Goal: Transaction & Acquisition: Purchase product/service

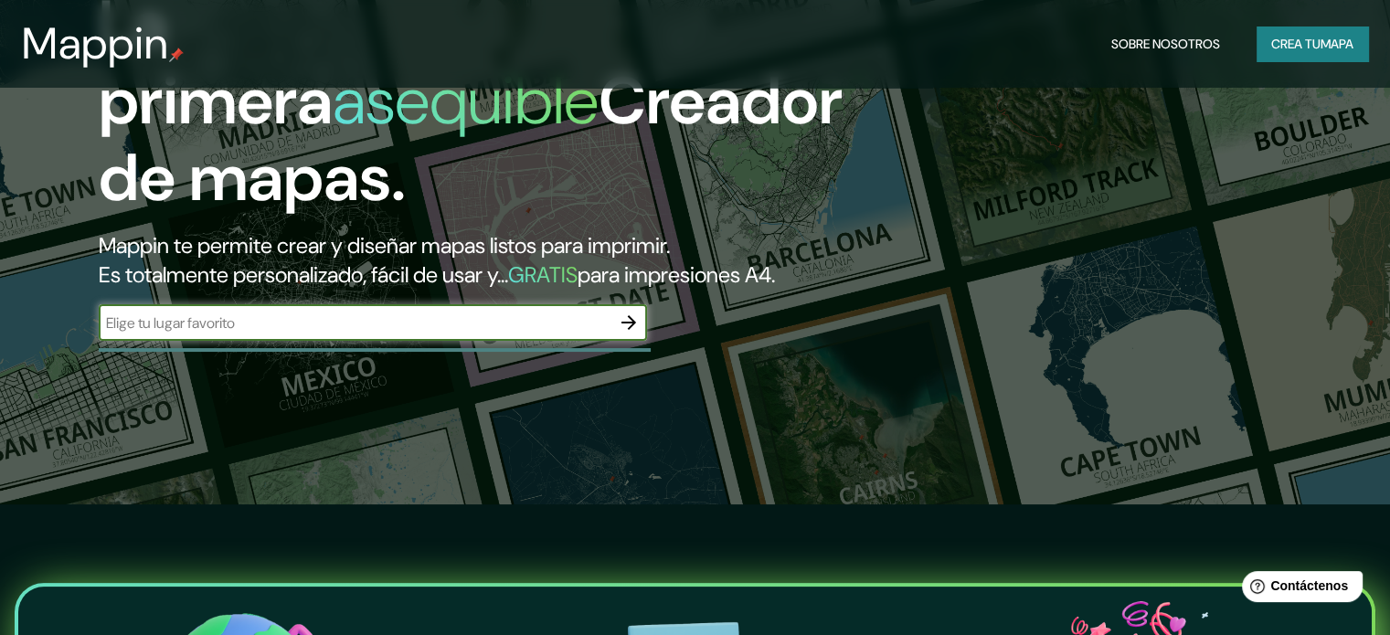
scroll to position [127, 0]
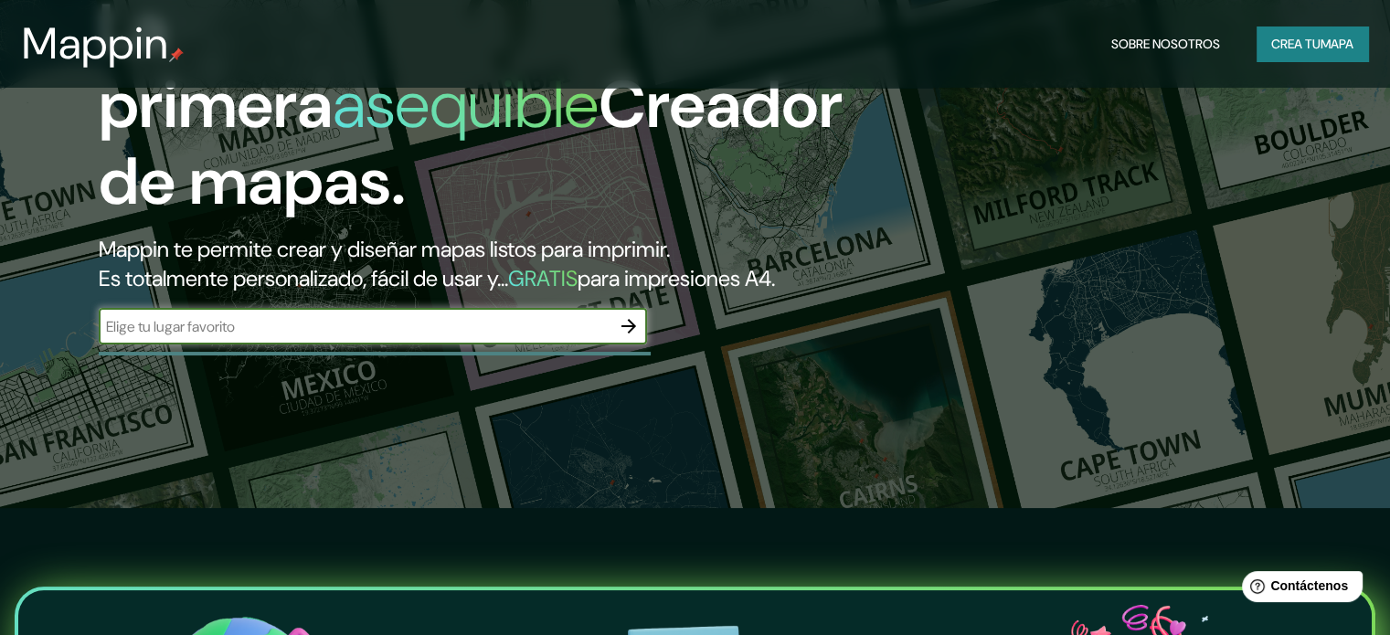
click at [1302, 42] on font "Crea tu" at bounding box center [1296, 44] width 49 height 16
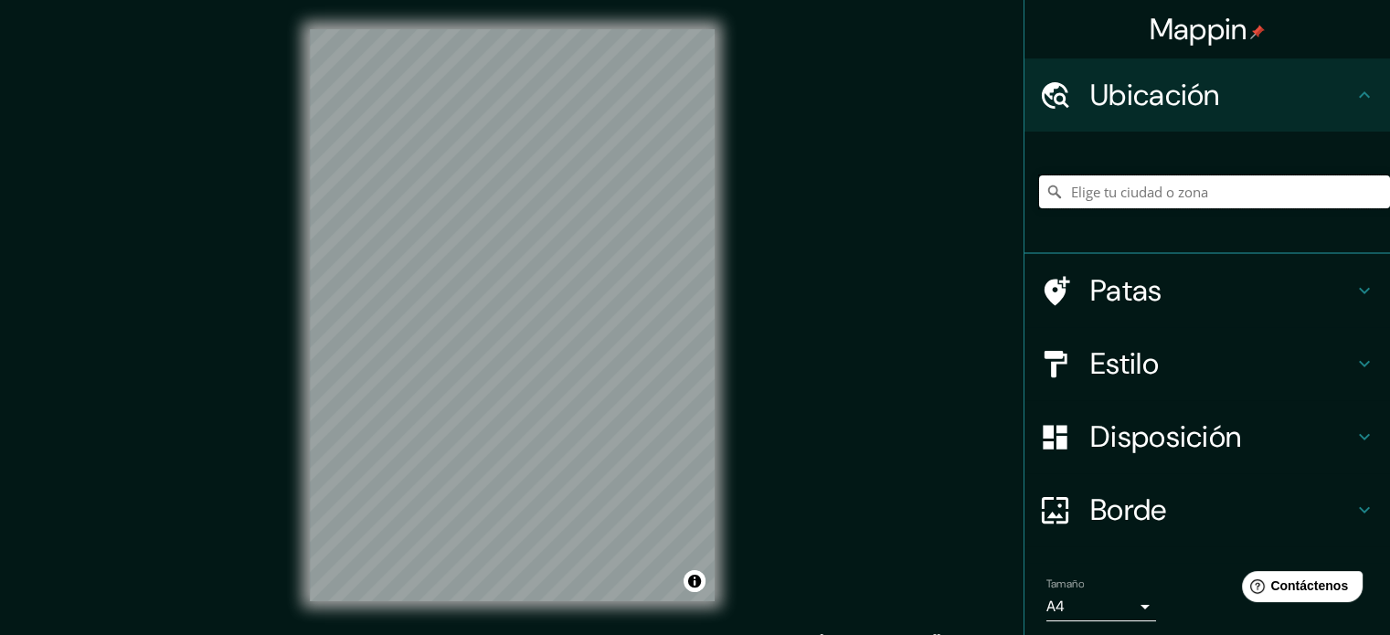
click at [1145, 189] on input "Elige tu ciudad o zona" at bounding box center [1214, 192] width 351 height 33
click at [1214, 204] on input "[PERSON_NAME], [GEOGRAPHIC_DATA], [GEOGRAPHIC_DATA]" at bounding box center [1214, 192] width 351 height 33
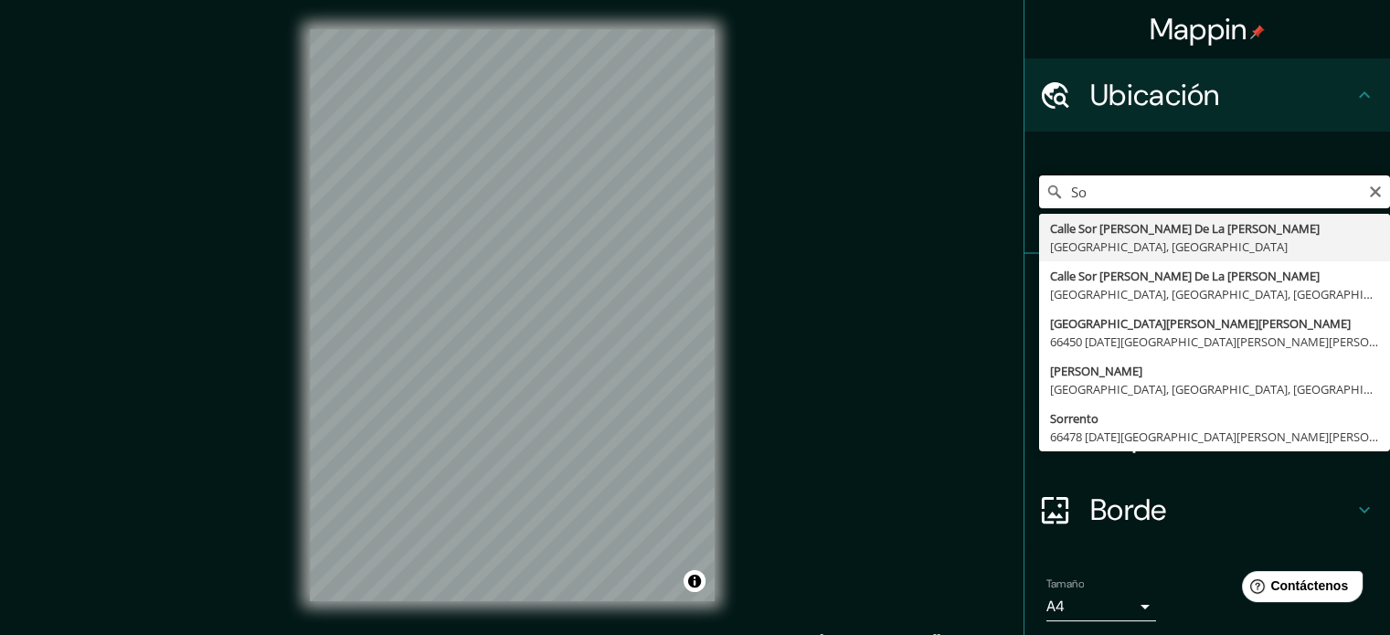
type input "S"
type input "Calle Sor [PERSON_NAME] De La [PERSON_NAME], [GEOGRAPHIC_DATA], [GEOGRAPHIC_DAT…"
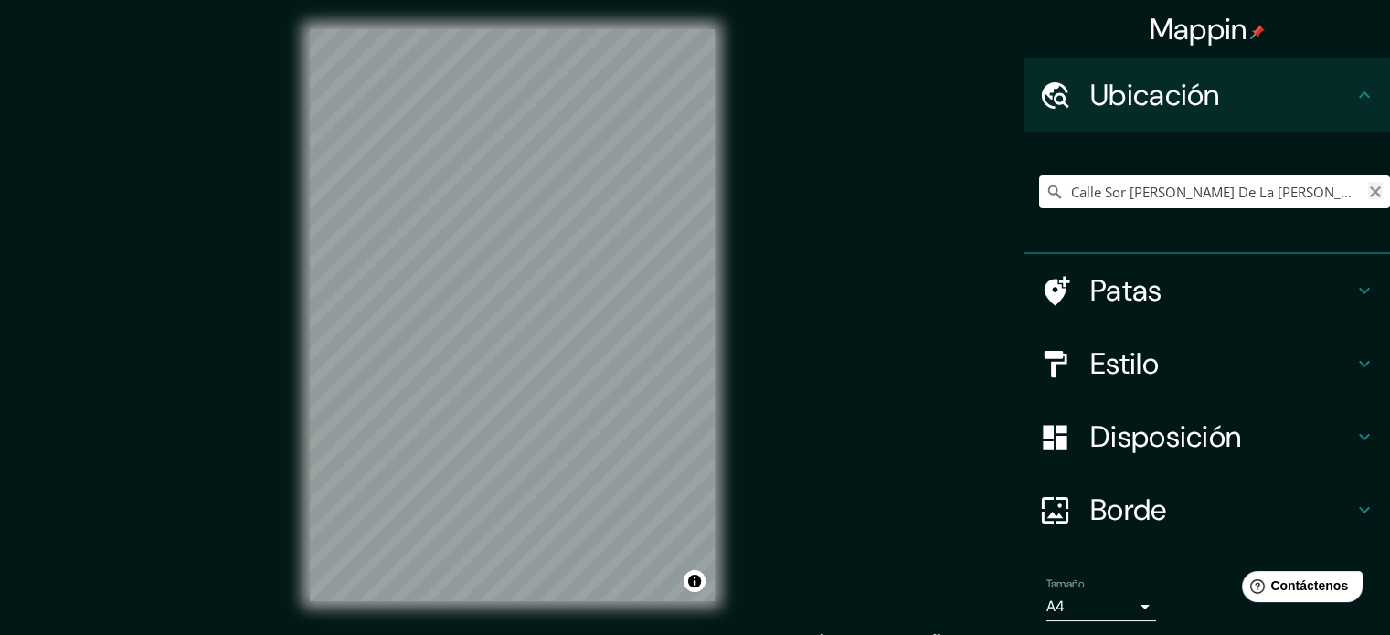
click at [1369, 188] on icon "Claro" at bounding box center [1376, 192] width 15 height 15
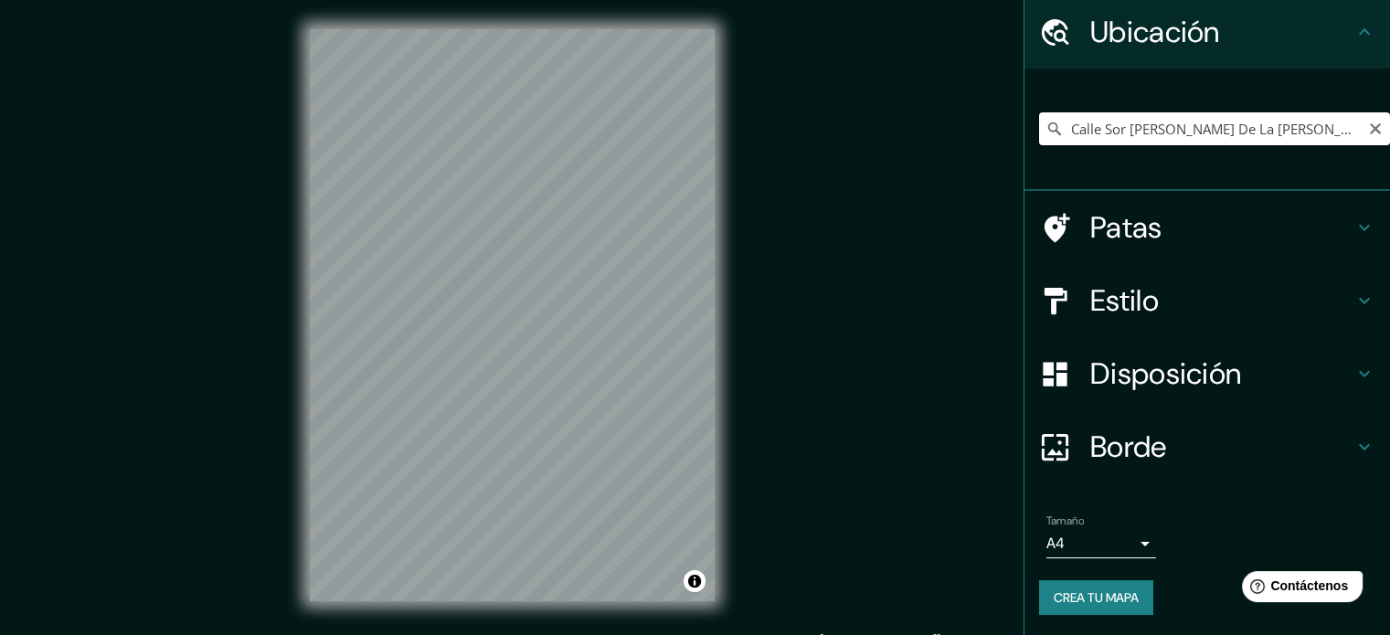
click at [1220, 128] on input "Calle Sor [PERSON_NAME] De La [PERSON_NAME], [GEOGRAPHIC_DATA], [GEOGRAPHIC_DAT…" at bounding box center [1214, 128] width 351 height 33
type input "Calle Sor [PERSON_NAME], [GEOGRAPHIC_DATA], [GEOGRAPHIC_DATA], [GEOGRAPHIC_DATA]"
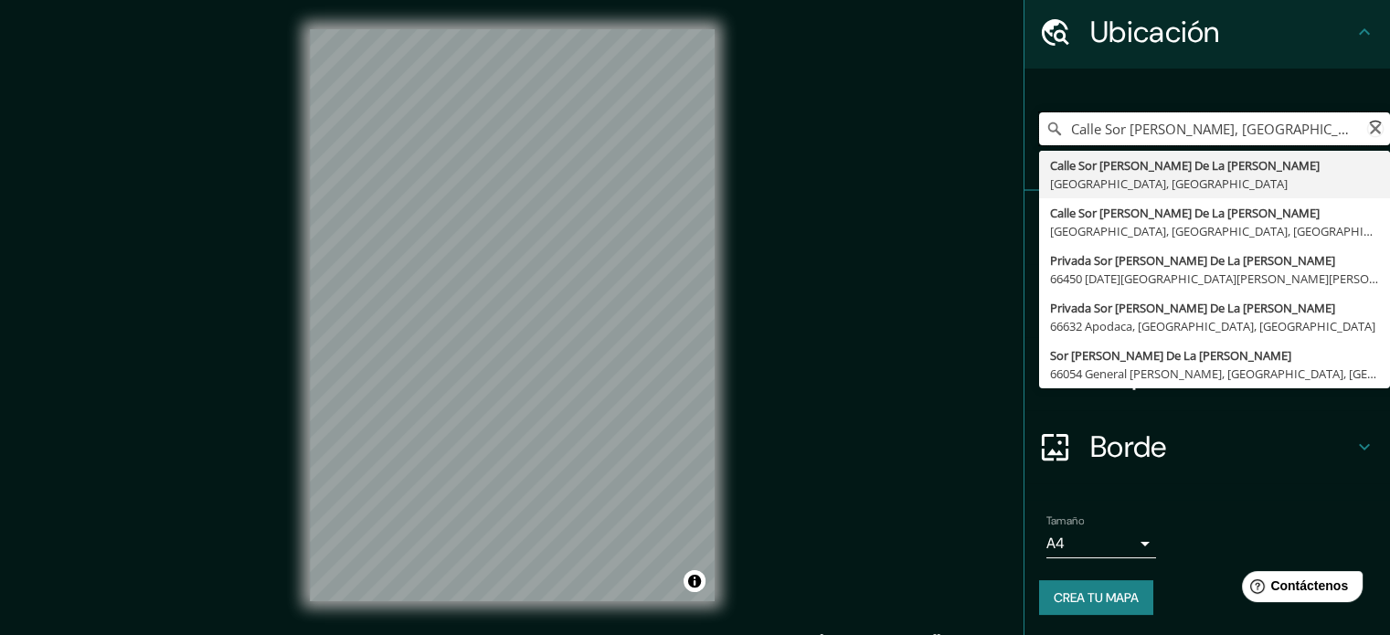
click at [1220, 128] on input "Calle Sor [PERSON_NAME], [GEOGRAPHIC_DATA], [GEOGRAPHIC_DATA], [GEOGRAPHIC_DATA]" at bounding box center [1214, 128] width 351 height 33
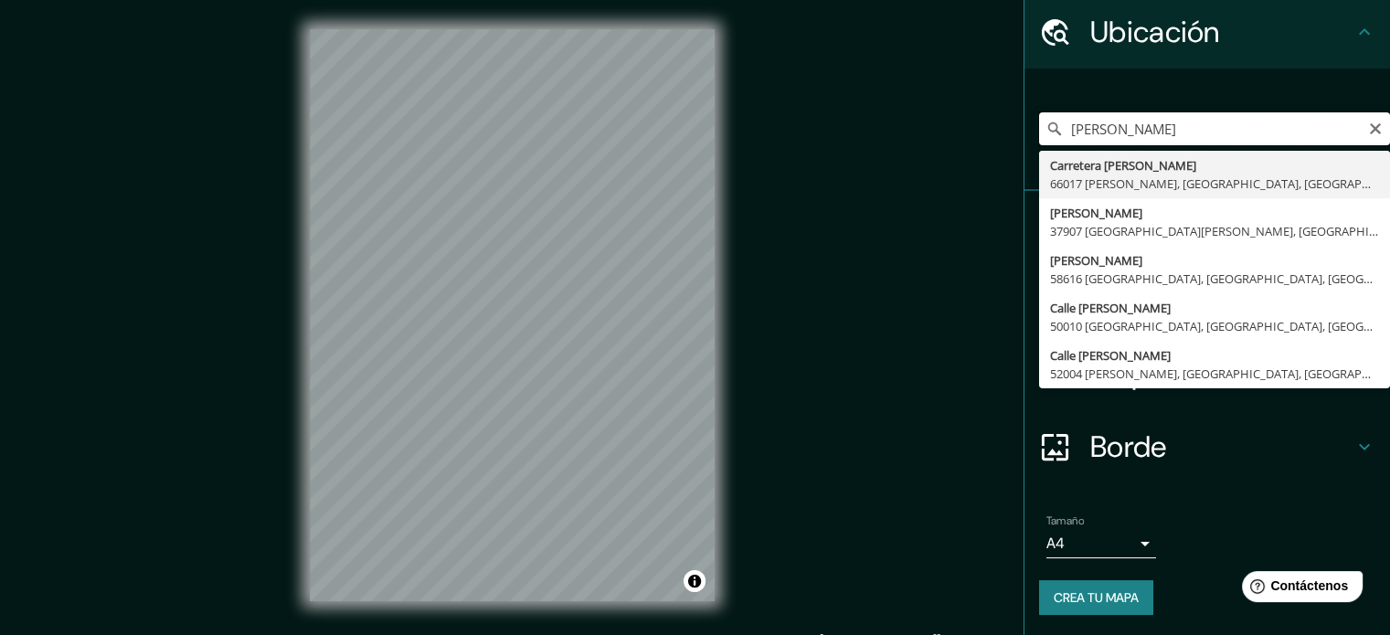
click at [1176, 120] on input "[PERSON_NAME]" at bounding box center [1214, 128] width 351 height 33
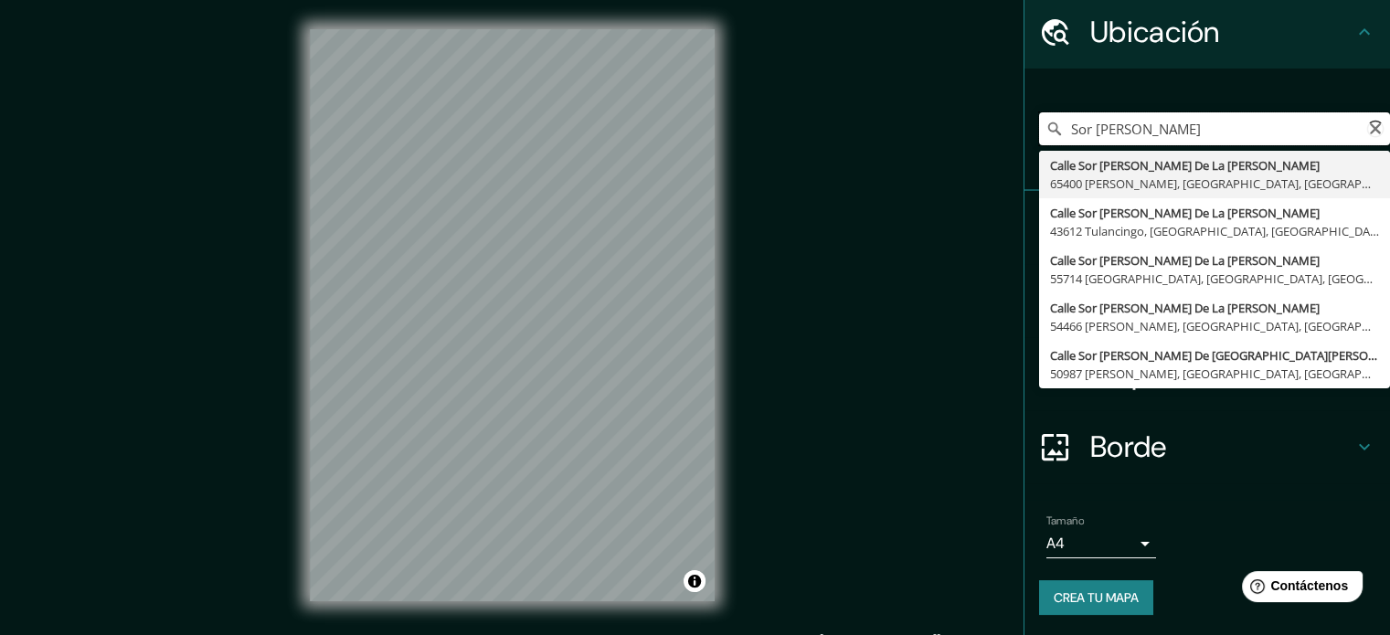
type input "Sor [PERSON_NAME]"
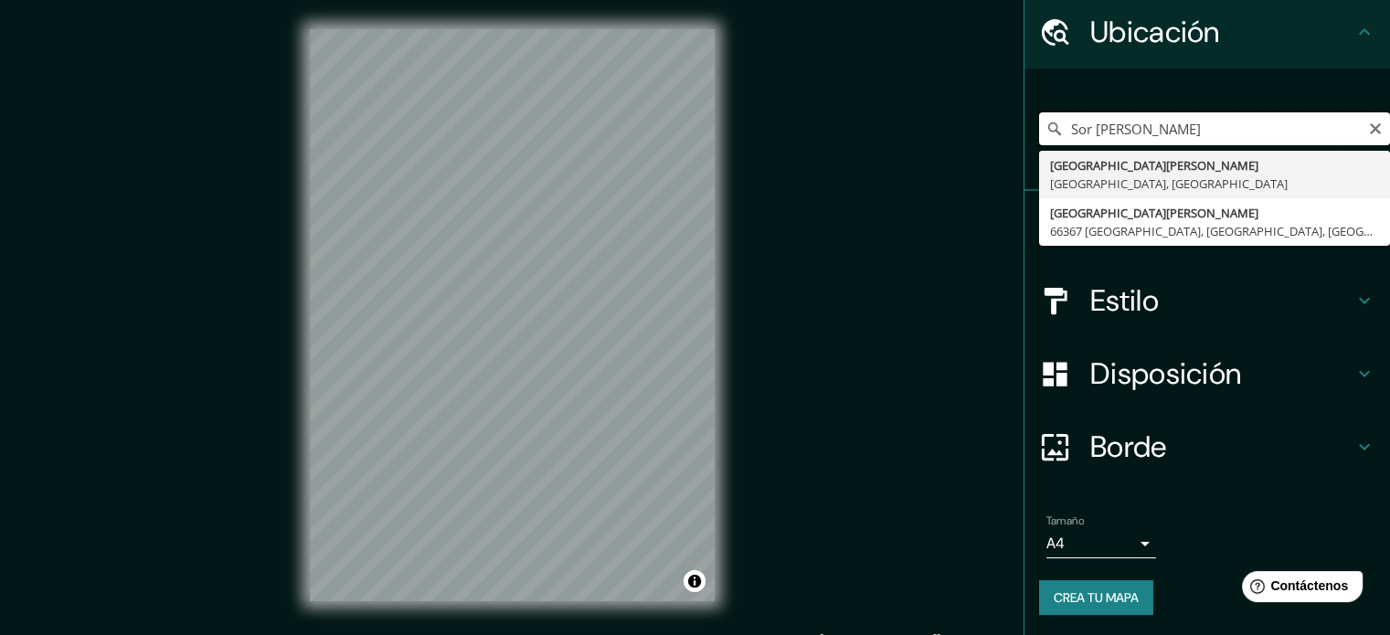
click at [1162, 142] on input "Sor [PERSON_NAME]" at bounding box center [1214, 128] width 351 height 33
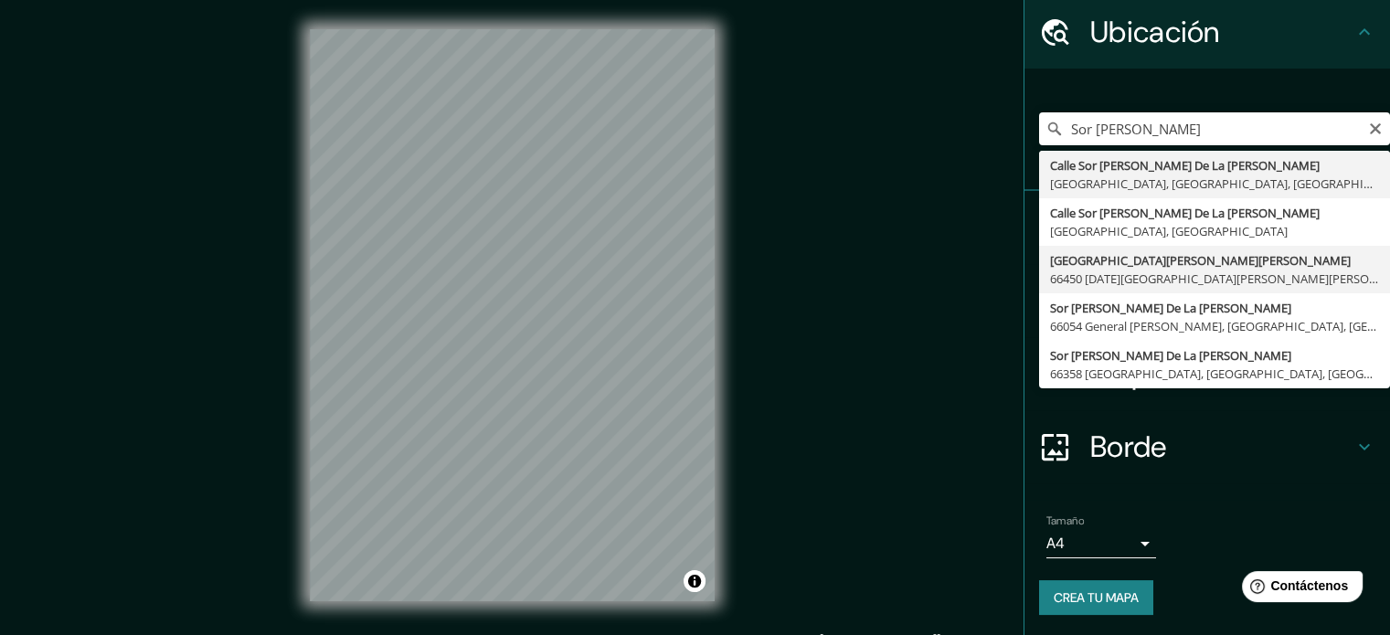
type input "[GEOGRAPHIC_DATA][PERSON_NAME][PERSON_NAME], [GEOGRAPHIC_DATA][DATE][PERSON_NAM…"
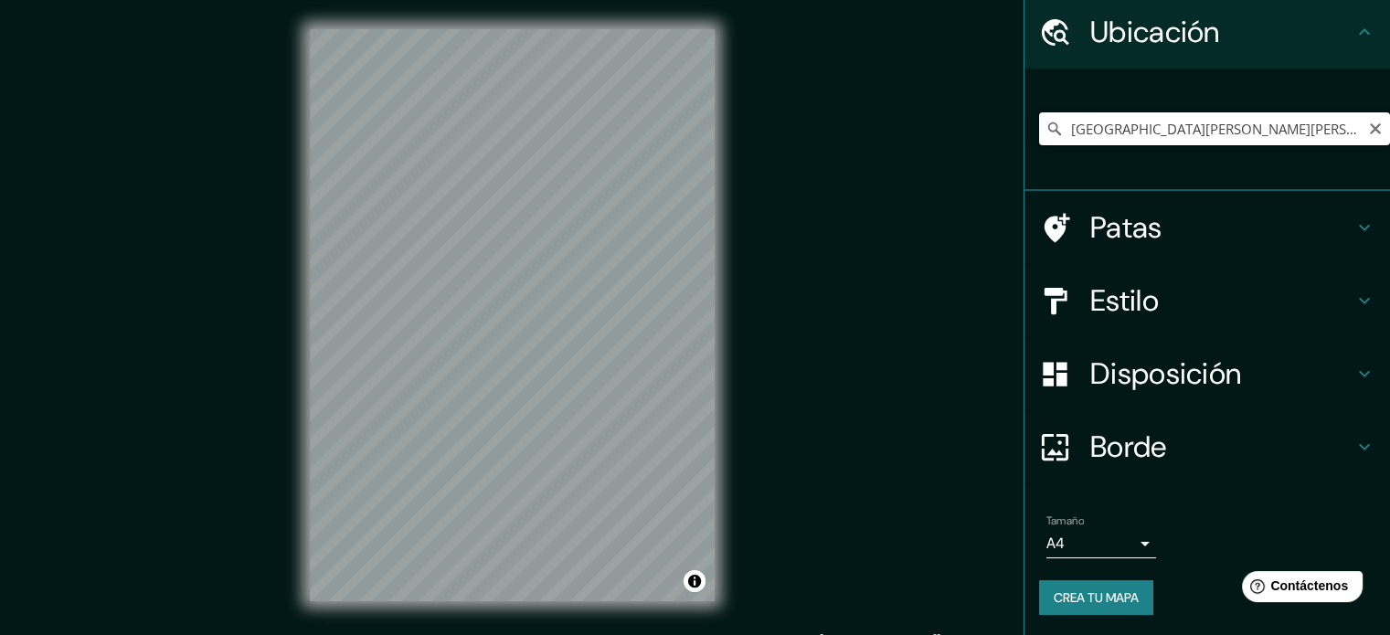
click at [1162, 131] on input "[GEOGRAPHIC_DATA][PERSON_NAME][PERSON_NAME], [GEOGRAPHIC_DATA][DATE][PERSON_NAM…" at bounding box center [1214, 128] width 351 height 33
click at [1093, 122] on input "Elige tu ciudad o zona" at bounding box center [1214, 128] width 351 height 33
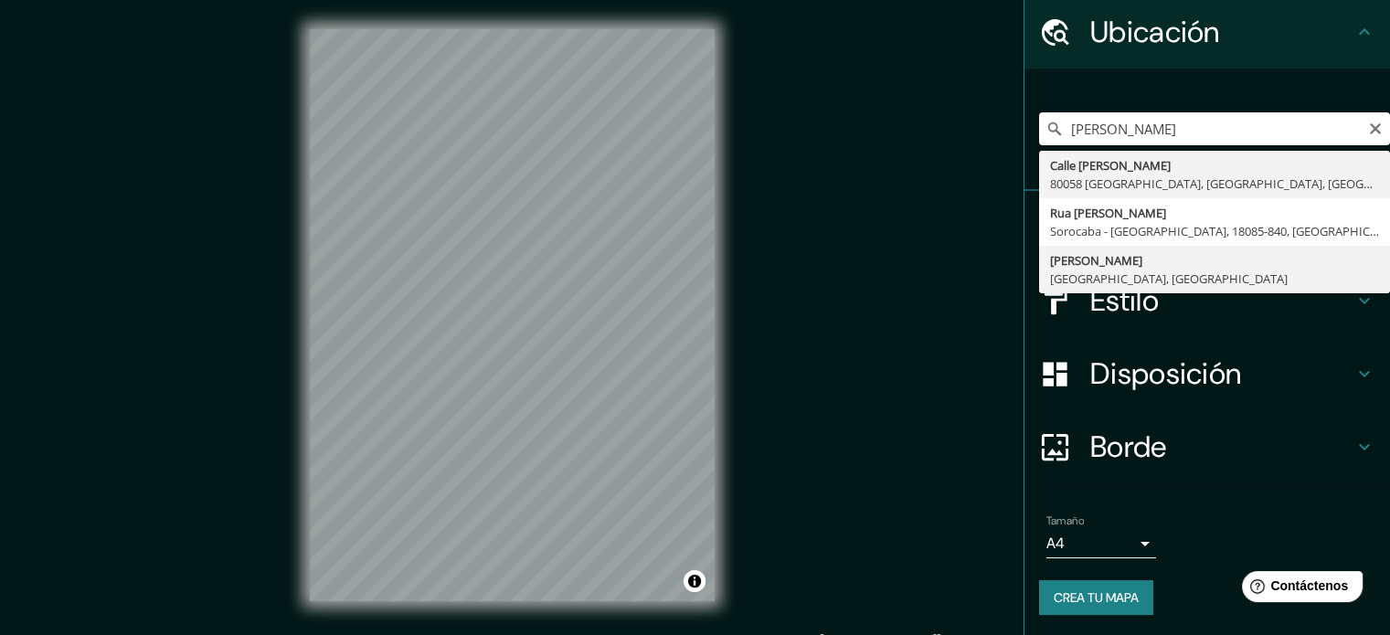
type input "[PERSON_NAME], [GEOGRAPHIC_DATA], [GEOGRAPHIC_DATA]"
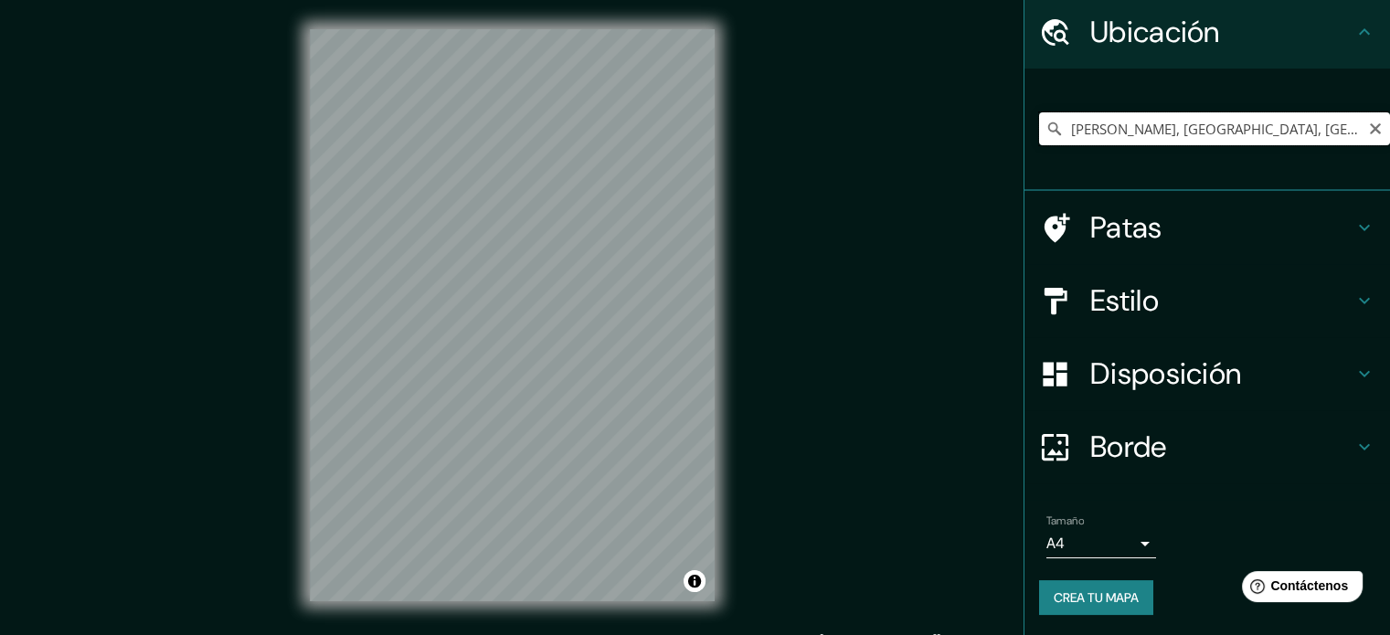
click at [1151, 128] on input "[PERSON_NAME], [GEOGRAPHIC_DATA], [GEOGRAPHIC_DATA]" at bounding box center [1214, 128] width 351 height 33
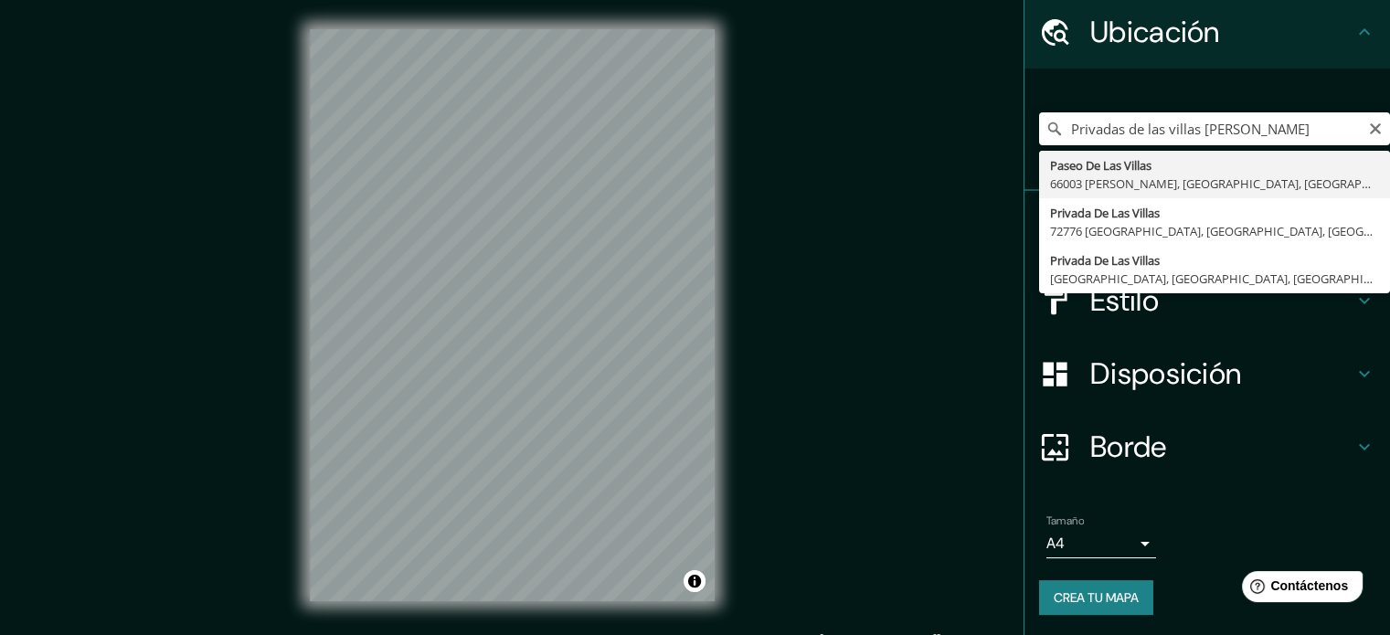
type input "Paseo De Las Villas, [GEOGRAPHIC_DATA][PERSON_NAME], [GEOGRAPHIC_DATA], [GEOGRA…"
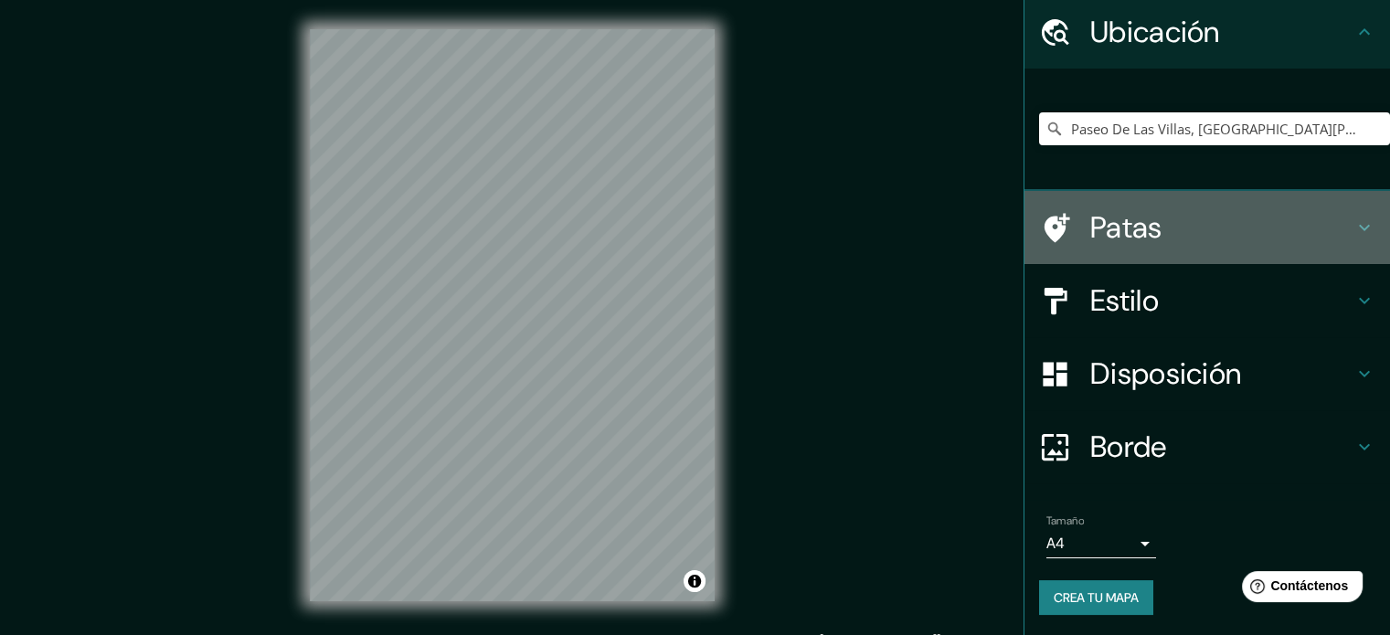
click at [1144, 247] on div "Patas" at bounding box center [1208, 227] width 366 height 73
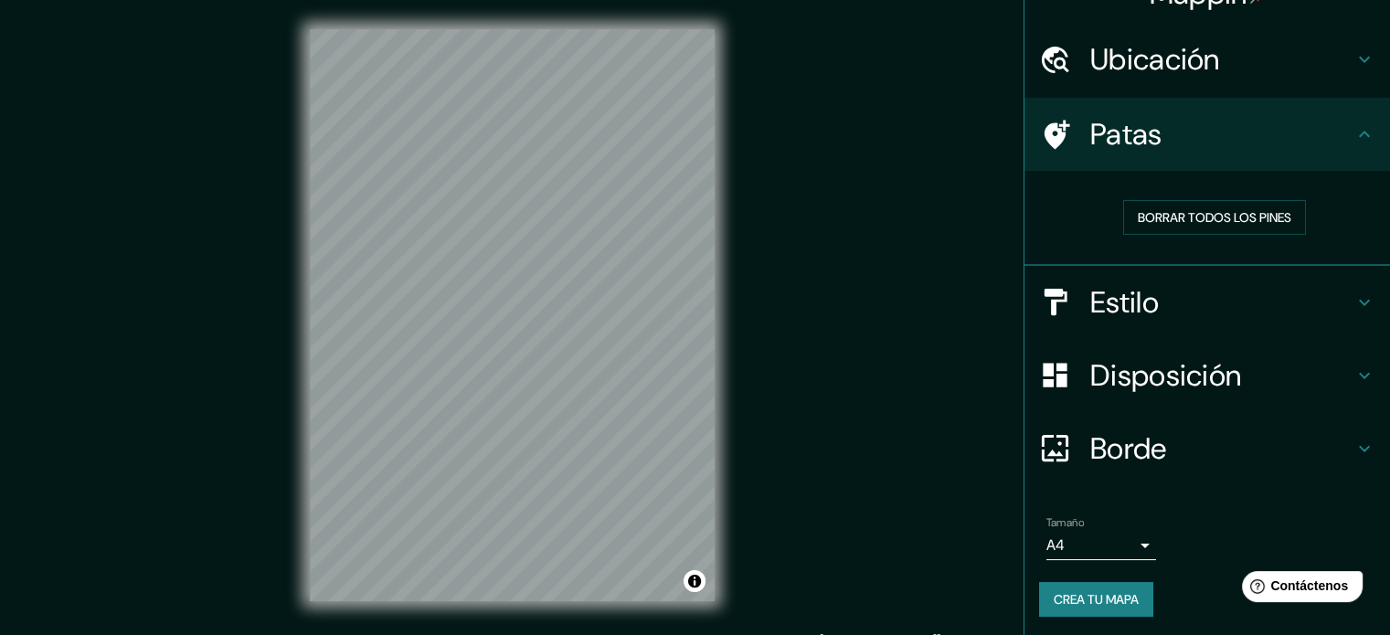
scroll to position [37, 0]
click at [1171, 320] on div "Estilo" at bounding box center [1208, 301] width 366 height 73
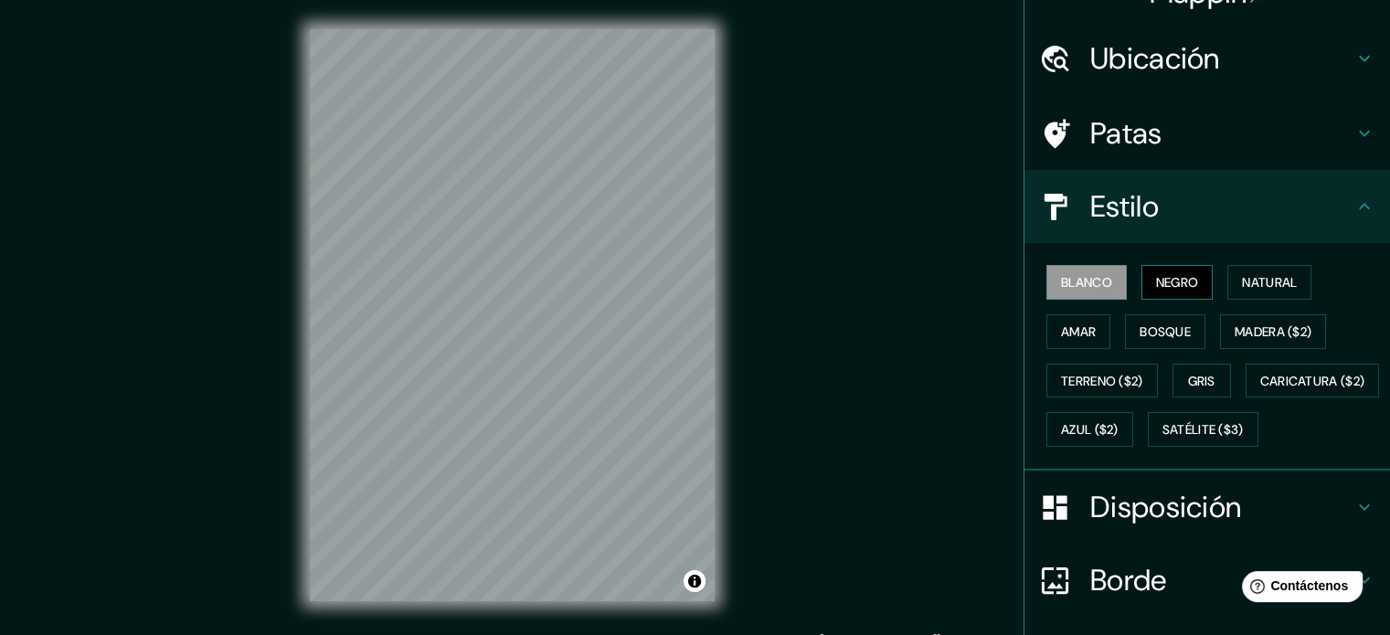
click at [1159, 288] on font "Negro" at bounding box center [1177, 282] width 43 height 16
click at [1263, 287] on font "Natural" at bounding box center [1269, 282] width 55 height 16
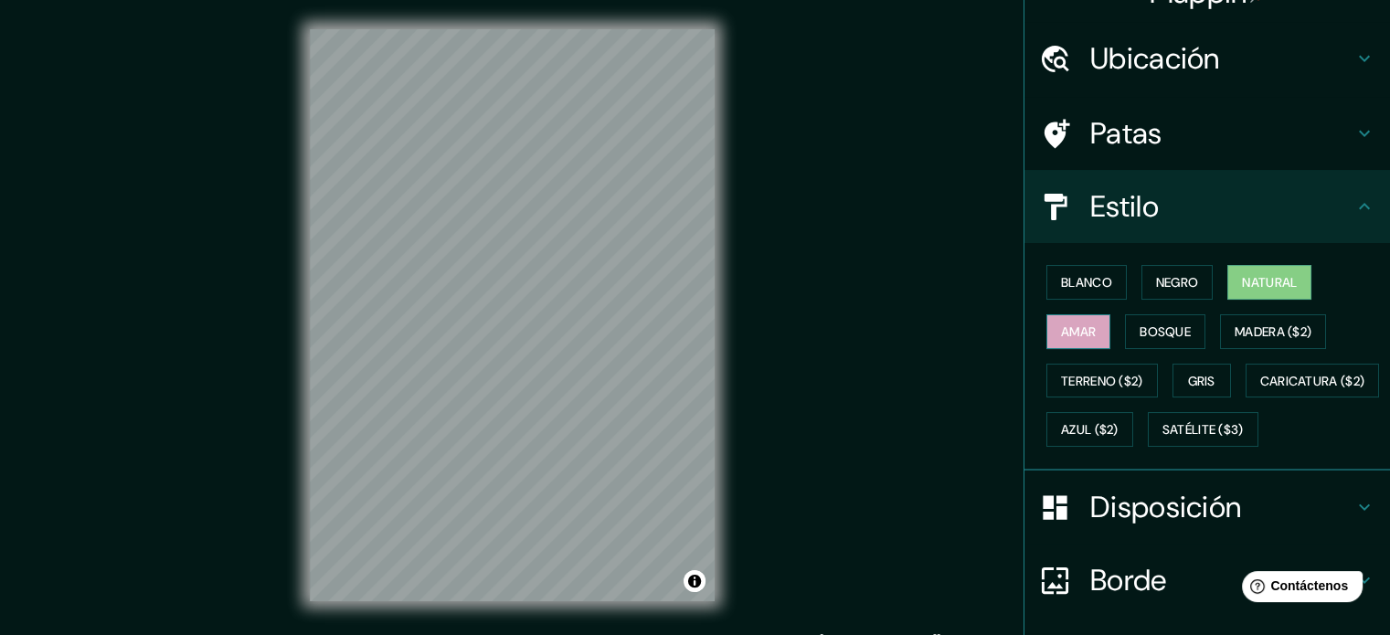
click at [1090, 324] on button "Amar" at bounding box center [1079, 331] width 64 height 35
click at [1152, 331] on font "Bosque" at bounding box center [1165, 332] width 51 height 16
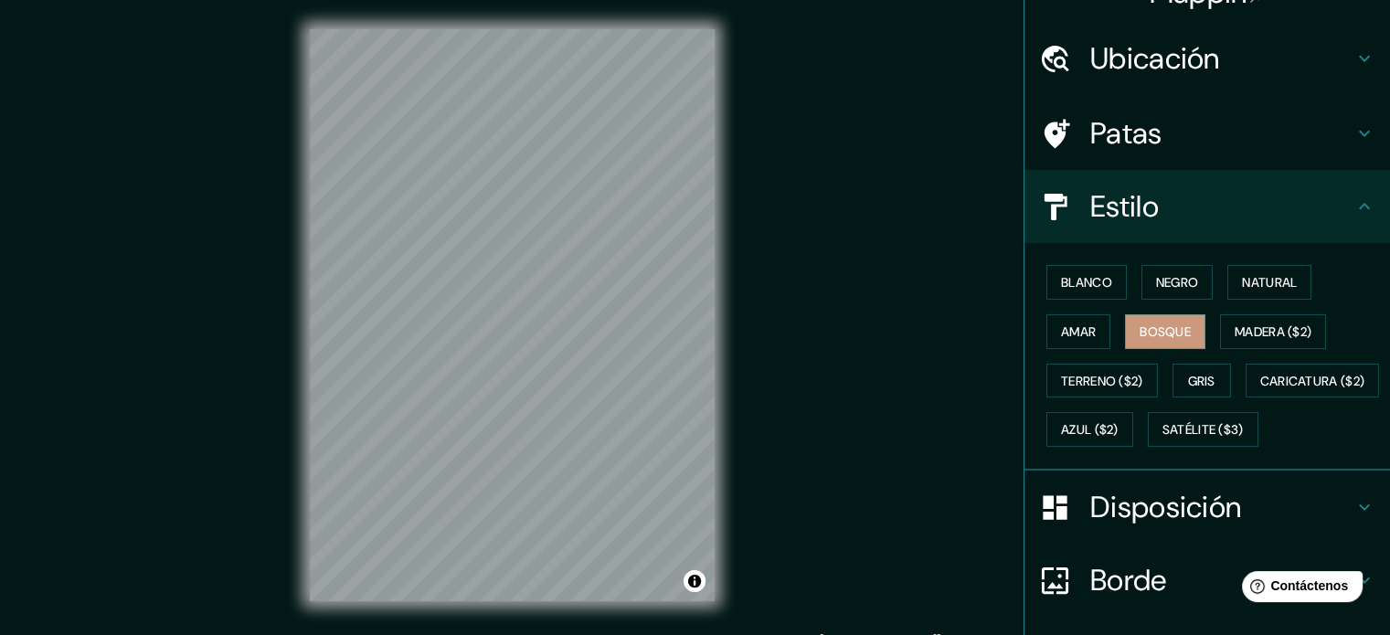
click at [1268, 328] on font "Madera ($2)" at bounding box center [1273, 332] width 77 height 16
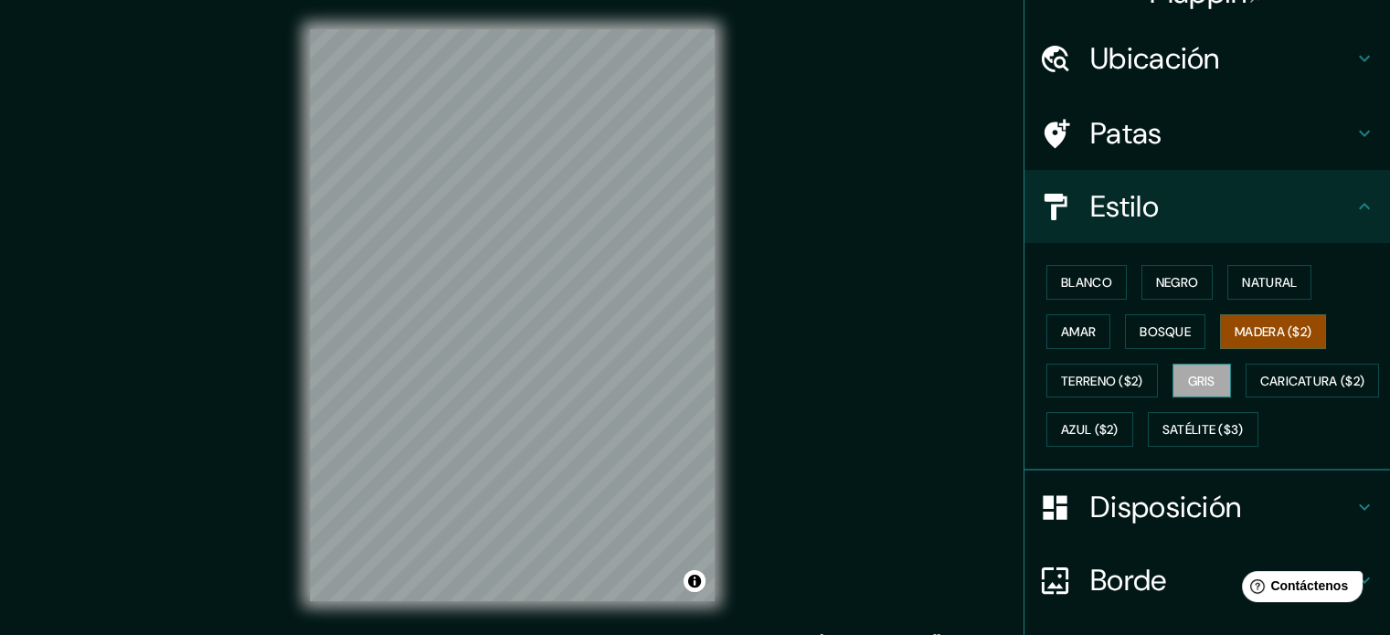
click at [1195, 379] on font "Gris" at bounding box center [1201, 381] width 27 height 16
click at [1123, 386] on font "Terreno ($2)" at bounding box center [1102, 381] width 82 height 16
click at [1188, 380] on font "Gris" at bounding box center [1201, 381] width 27 height 16
click at [1123, 373] on font "Terreno ($2)" at bounding box center [1102, 381] width 82 height 16
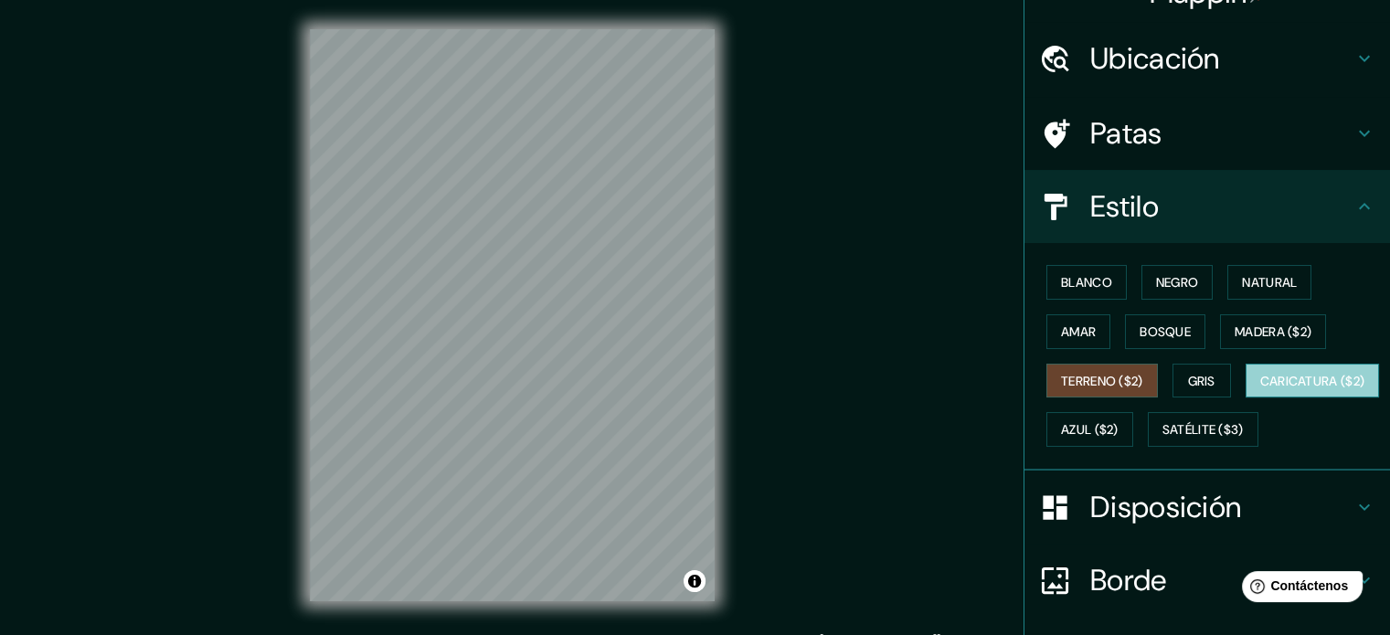
click at [1246, 399] on button "Caricatura ($2)" at bounding box center [1313, 381] width 134 height 35
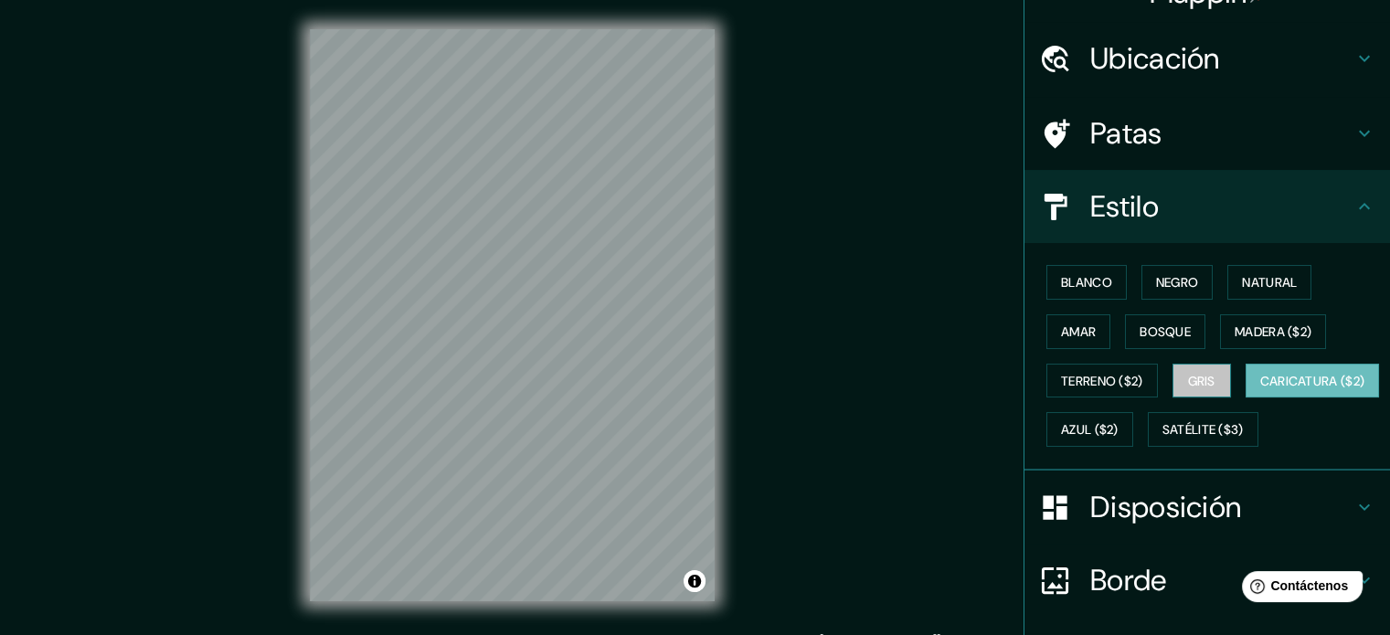
click at [1195, 376] on font "Gris" at bounding box center [1201, 381] width 27 height 16
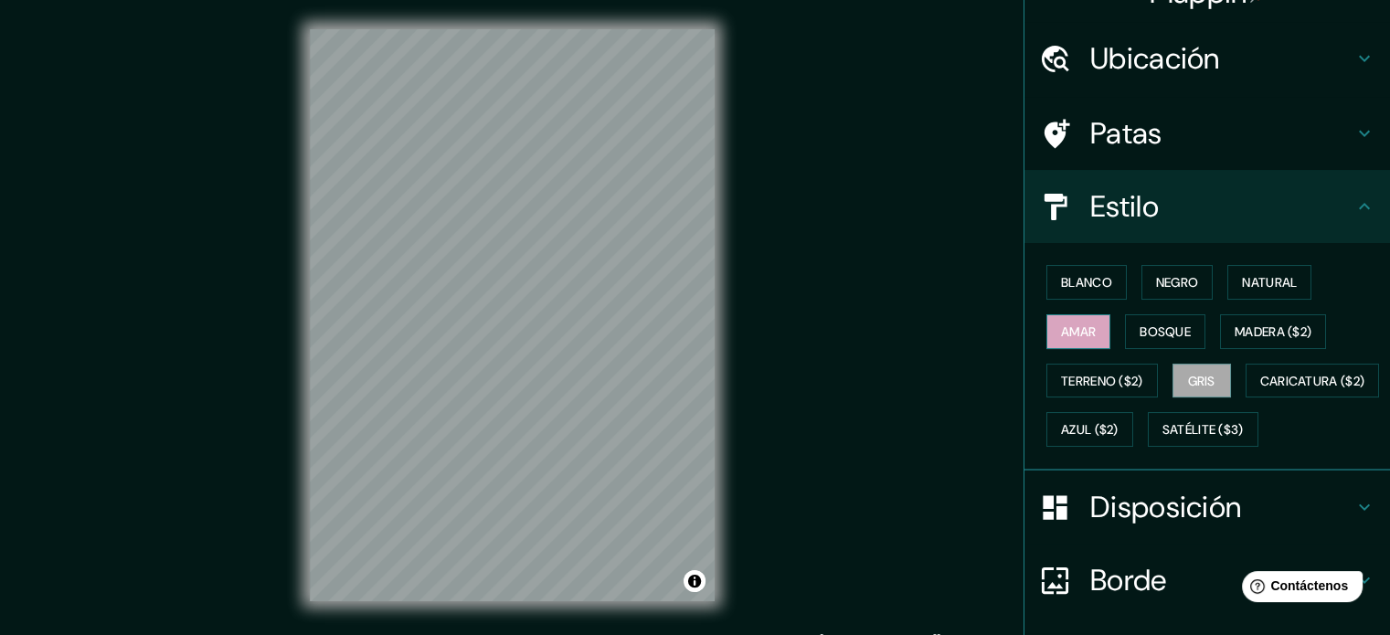
click at [1096, 315] on button "Amar" at bounding box center [1079, 331] width 64 height 35
click at [1153, 325] on font "Bosque" at bounding box center [1165, 332] width 51 height 16
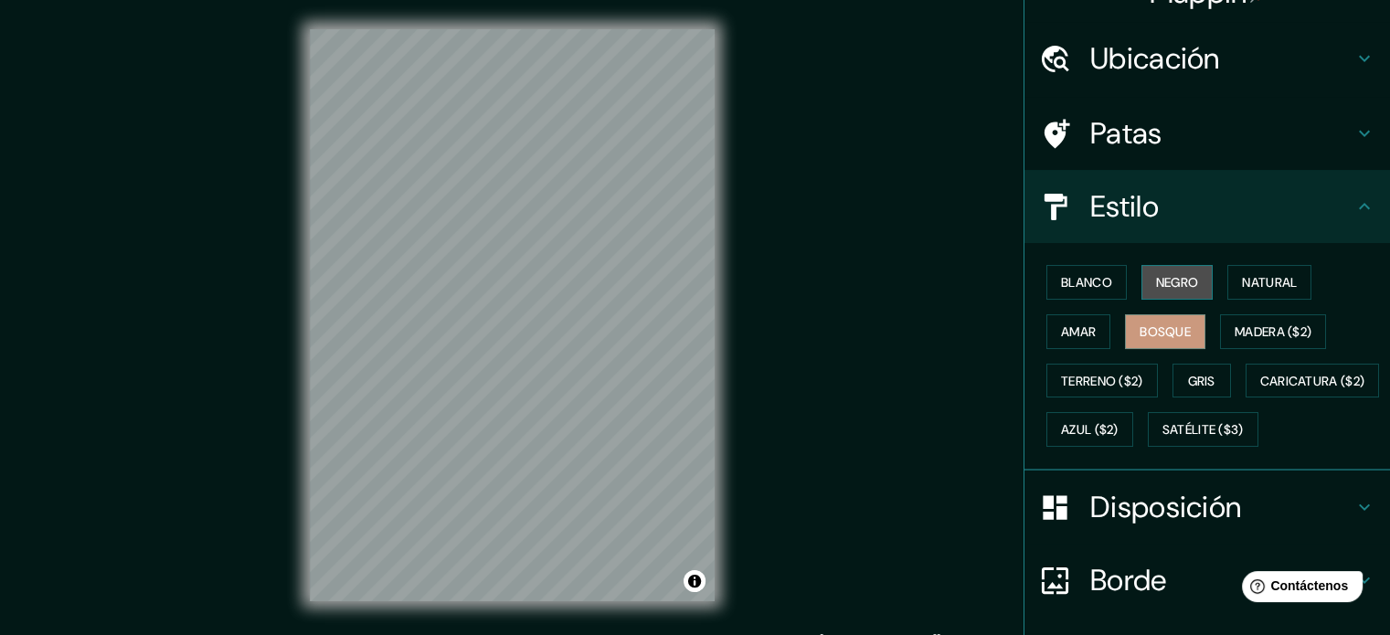
click at [1156, 281] on font "Negro" at bounding box center [1177, 282] width 43 height 16
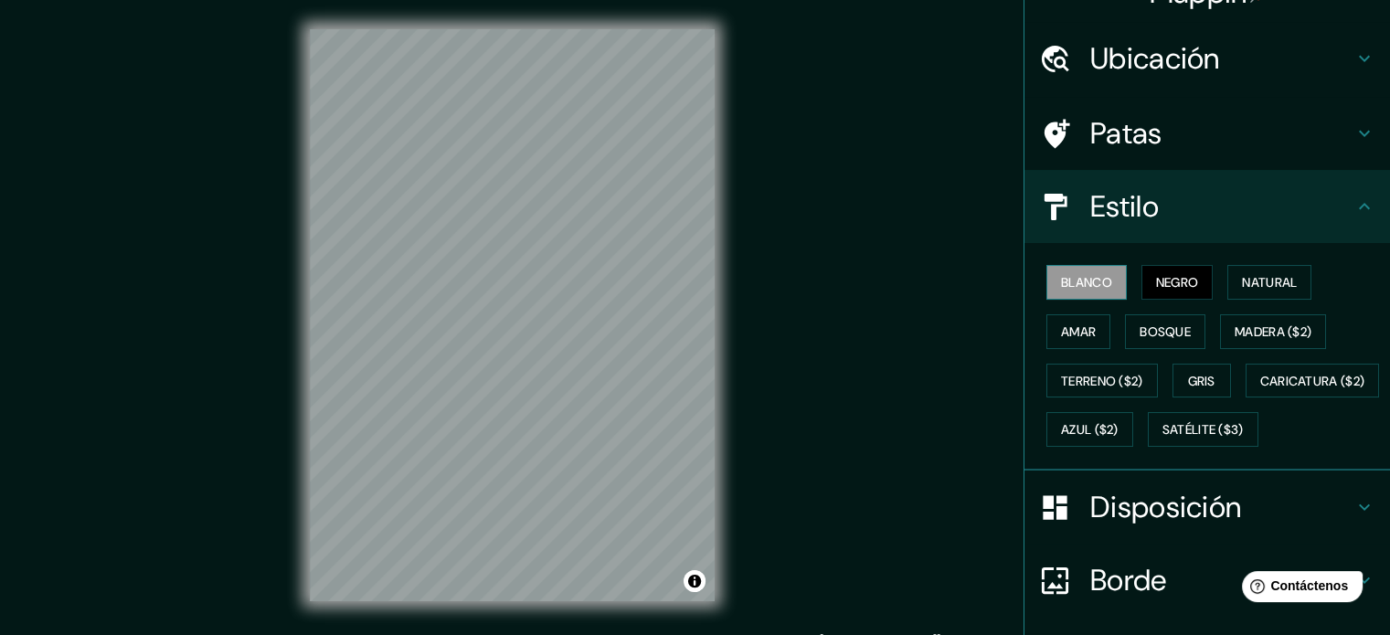
click at [1107, 285] on button "Blanco" at bounding box center [1087, 282] width 80 height 35
click at [1184, 331] on button "Bosque" at bounding box center [1165, 331] width 80 height 35
click at [1177, 277] on font "Negro" at bounding box center [1177, 282] width 43 height 16
click at [1155, 337] on font "Bosque" at bounding box center [1165, 332] width 51 height 16
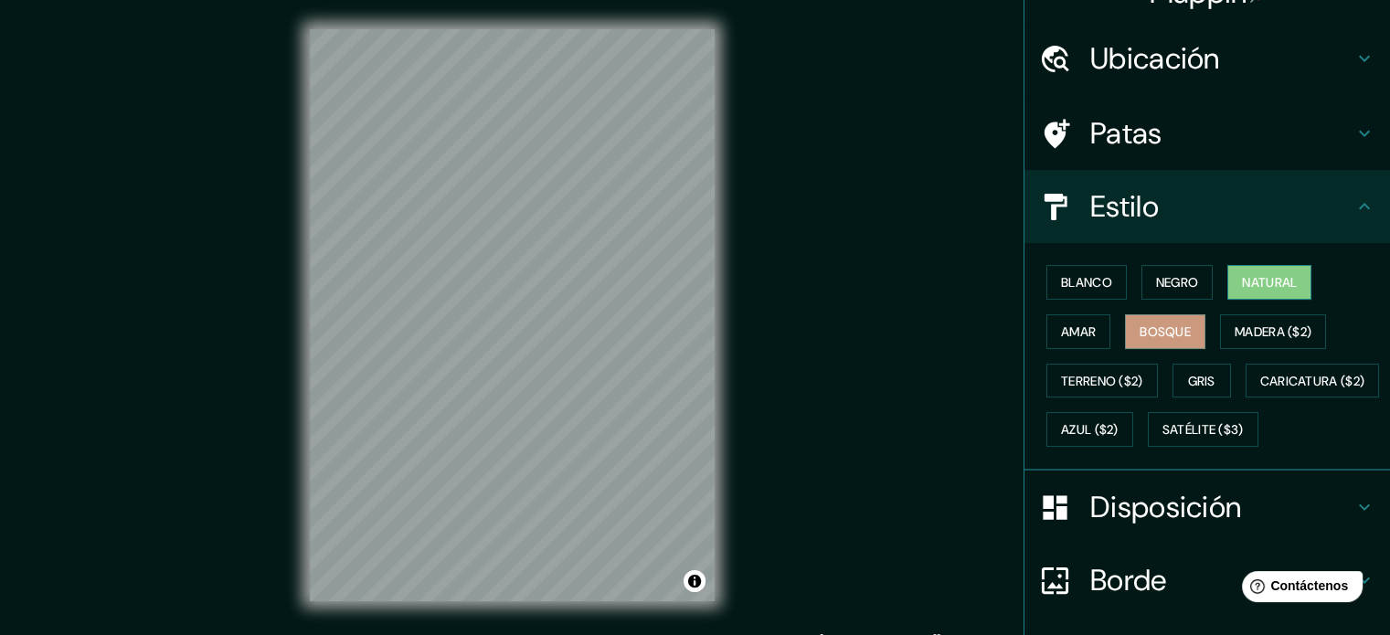
click at [1265, 274] on font "Natural" at bounding box center [1269, 282] width 55 height 16
click at [1171, 326] on font "Bosque" at bounding box center [1165, 332] width 51 height 16
click at [1190, 379] on font "Gris" at bounding box center [1201, 381] width 27 height 16
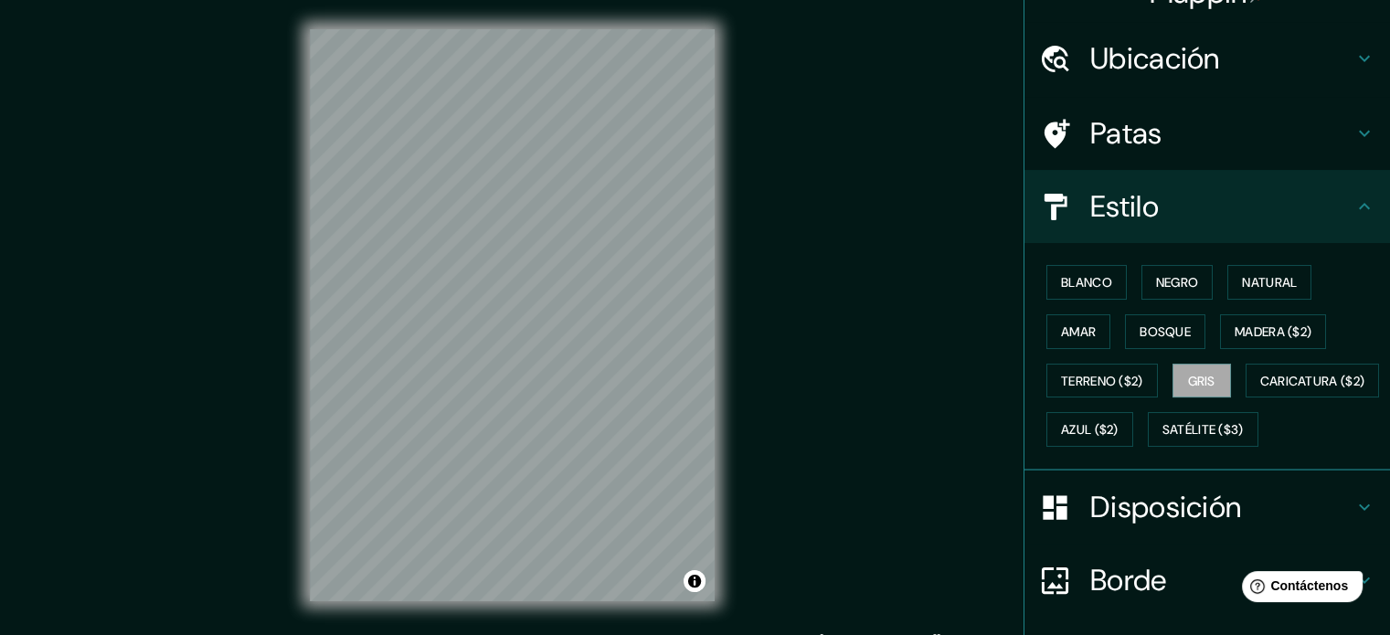
click at [1236, 526] on h4 "Disposición" at bounding box center [1222, 507] width 263 height 37
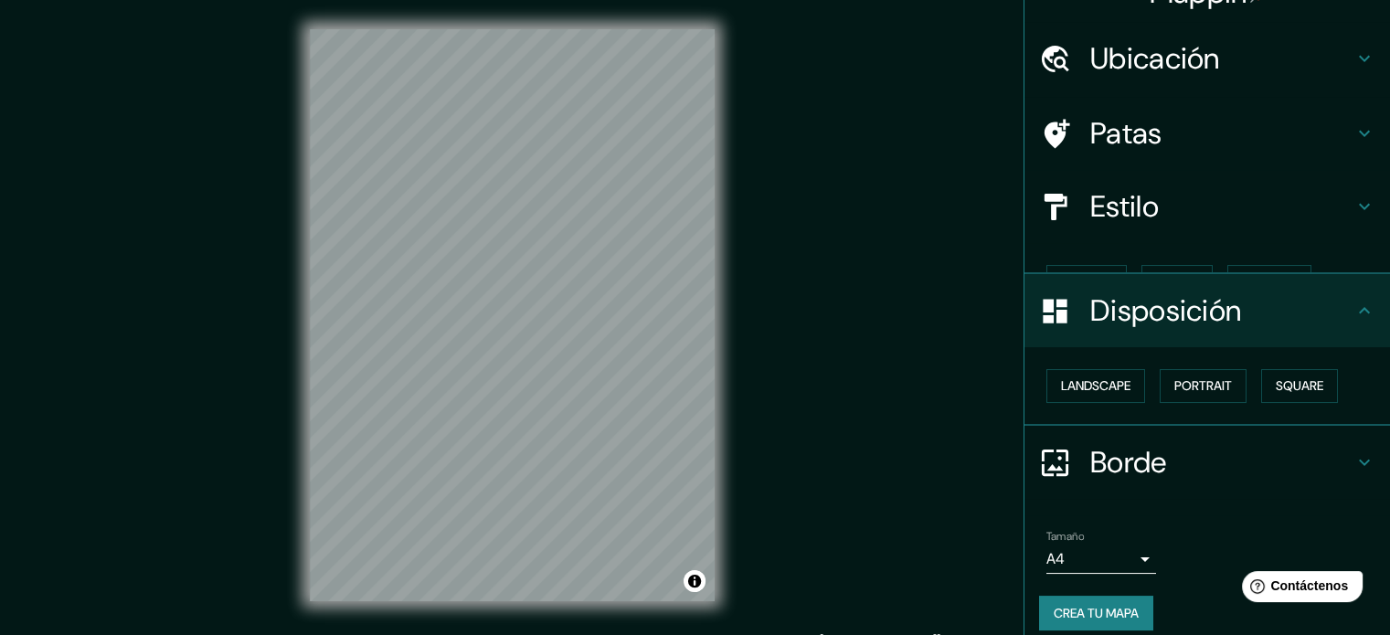
scroll to position [22, 0]
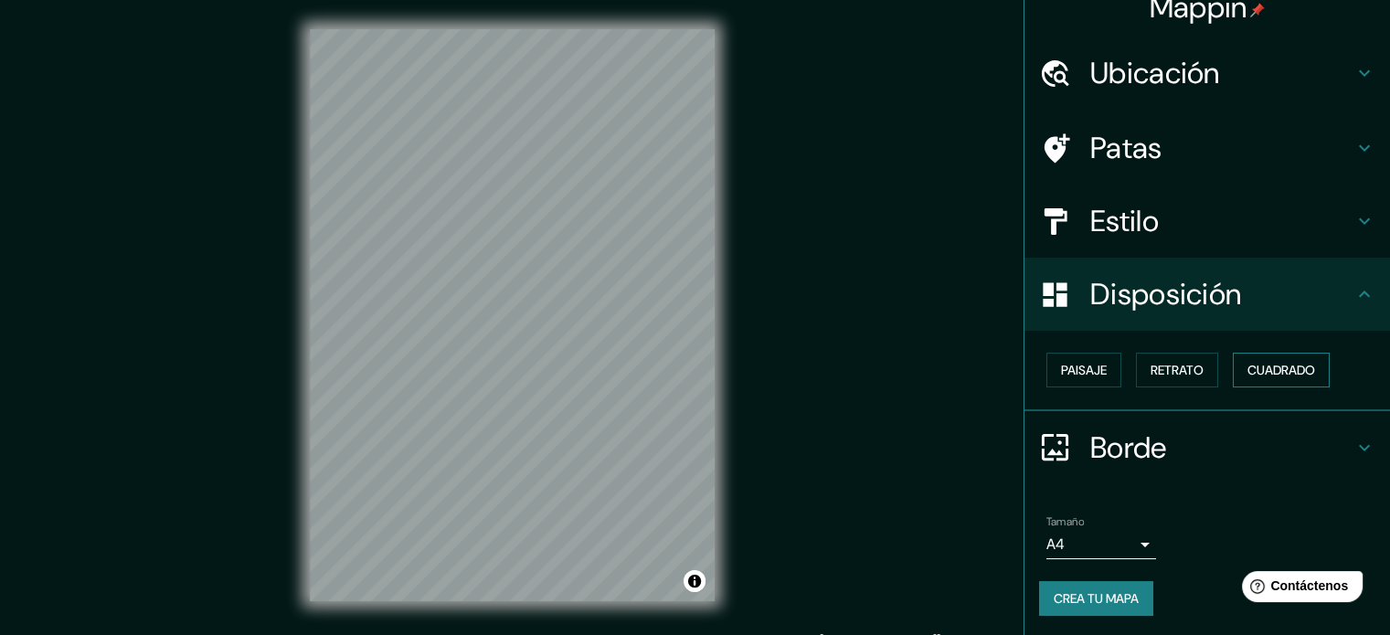
click at [1258, 373] on font "Cuadrado" at bounding box center [1282, 370] width 68 height 16
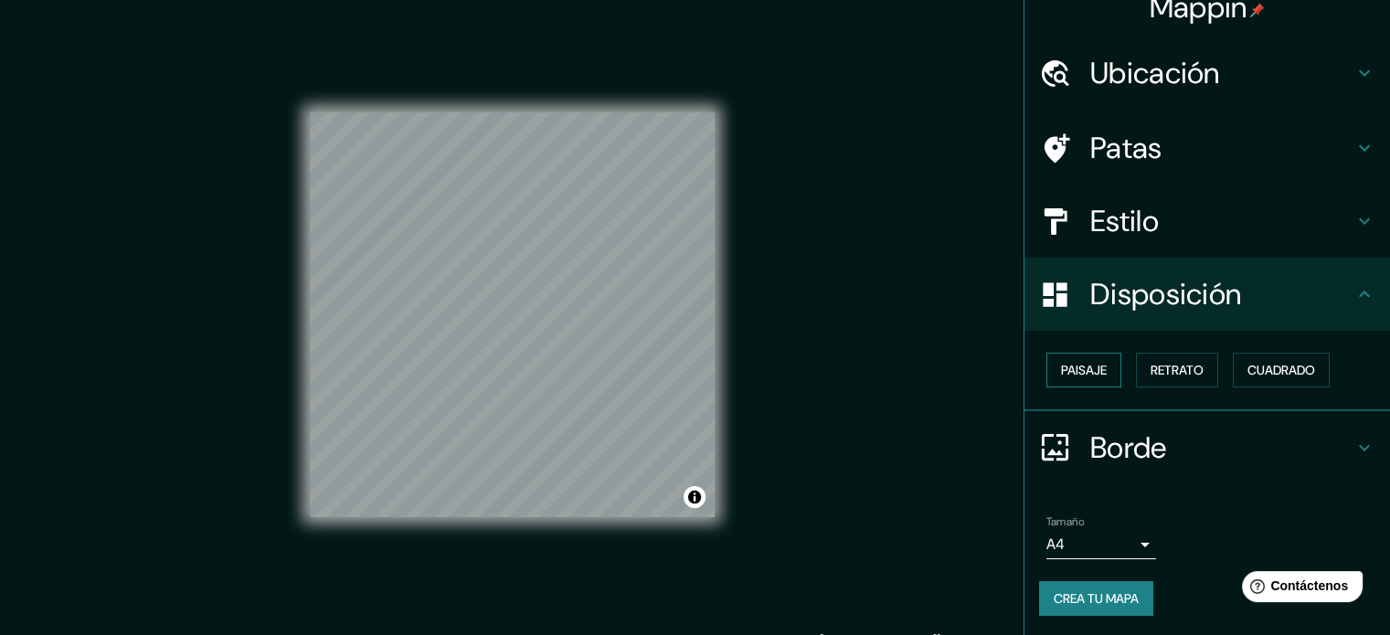
click at [1094, 378] on font "Paisaje" at bounding box center [1084, 370] width 46 height 24
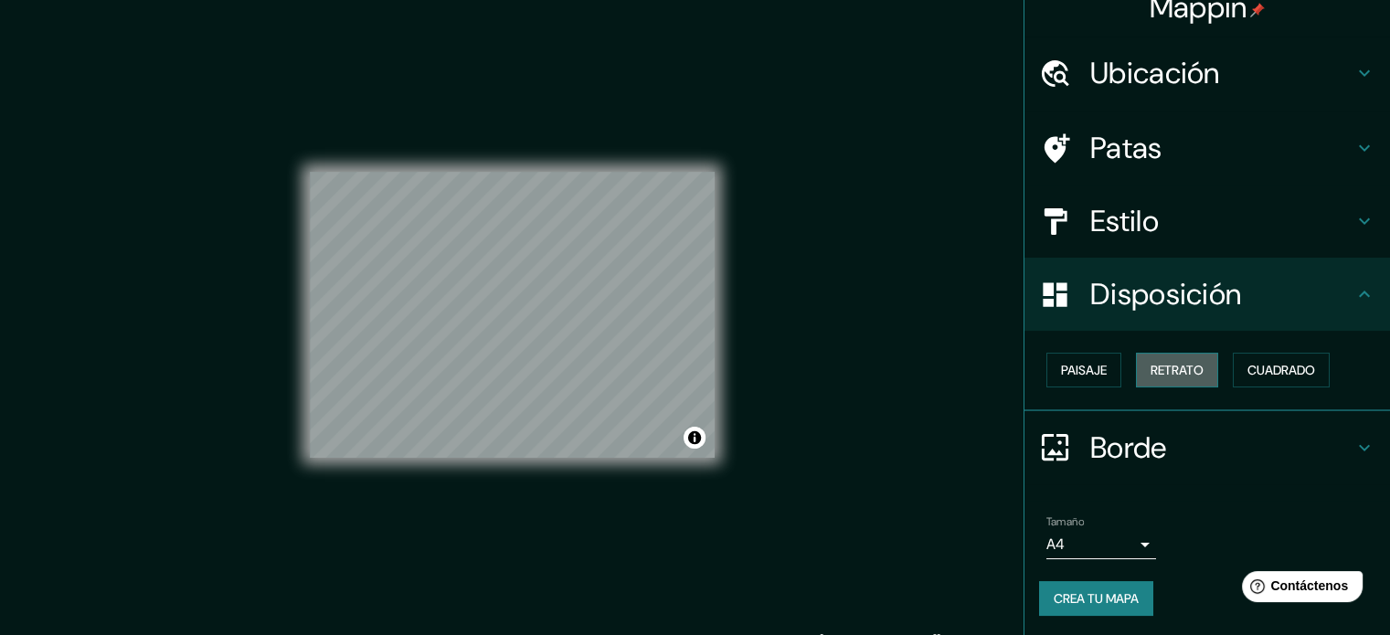
click at [1167, 368] on font "Retrato" at bounding box center [1177, 370] width 53 height 16
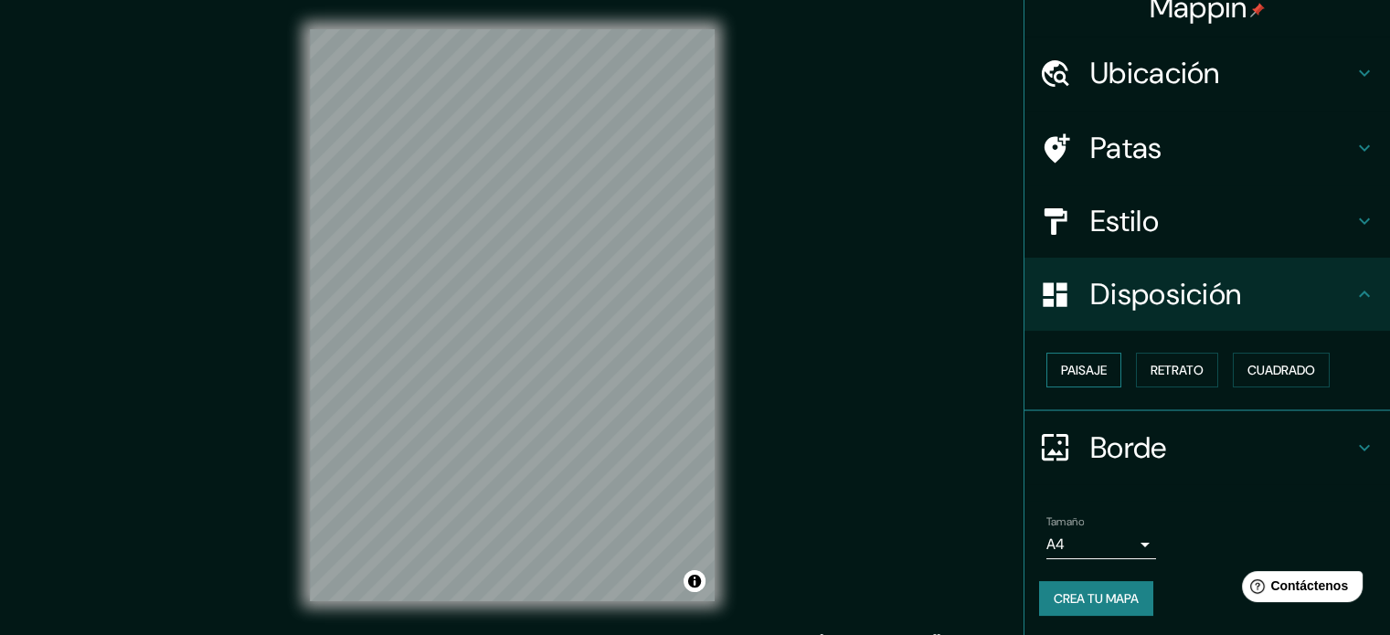
click at [1061, 365] on font "Paisaje" at bounding box center [1084, 370] width 46 height 16
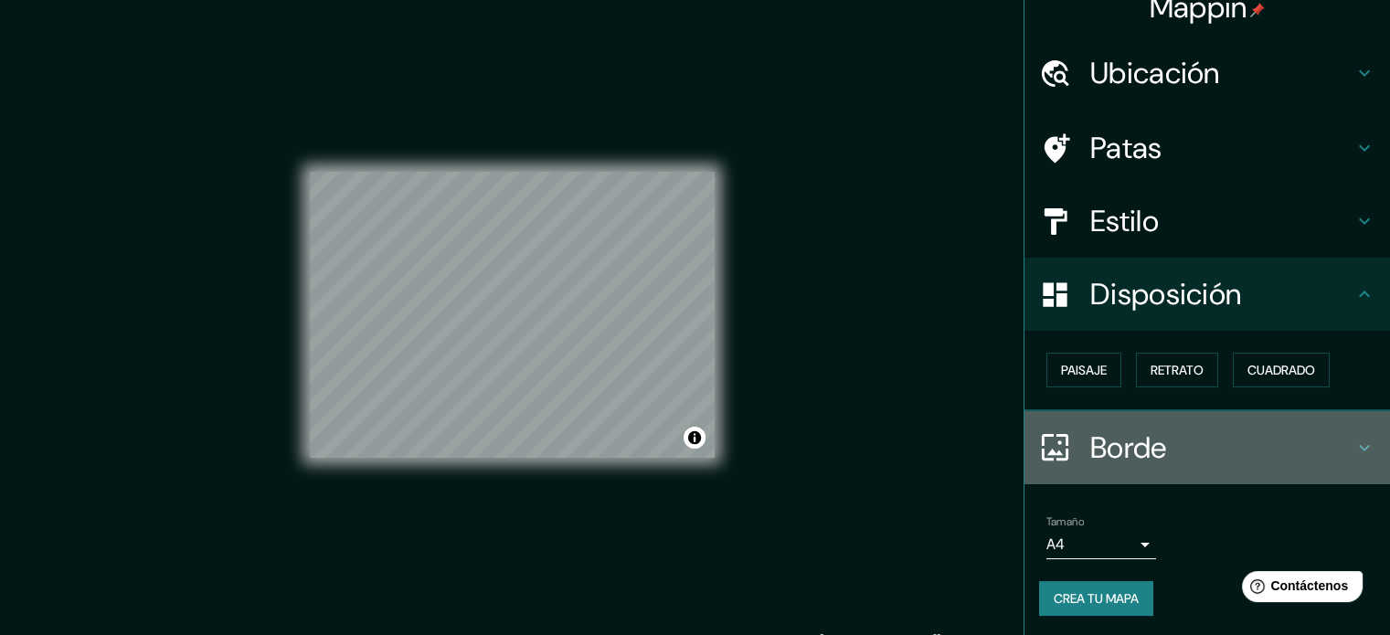
click at [1128, 440] on font "Borde" at bounding box center [1129, 448] width 77 height 38
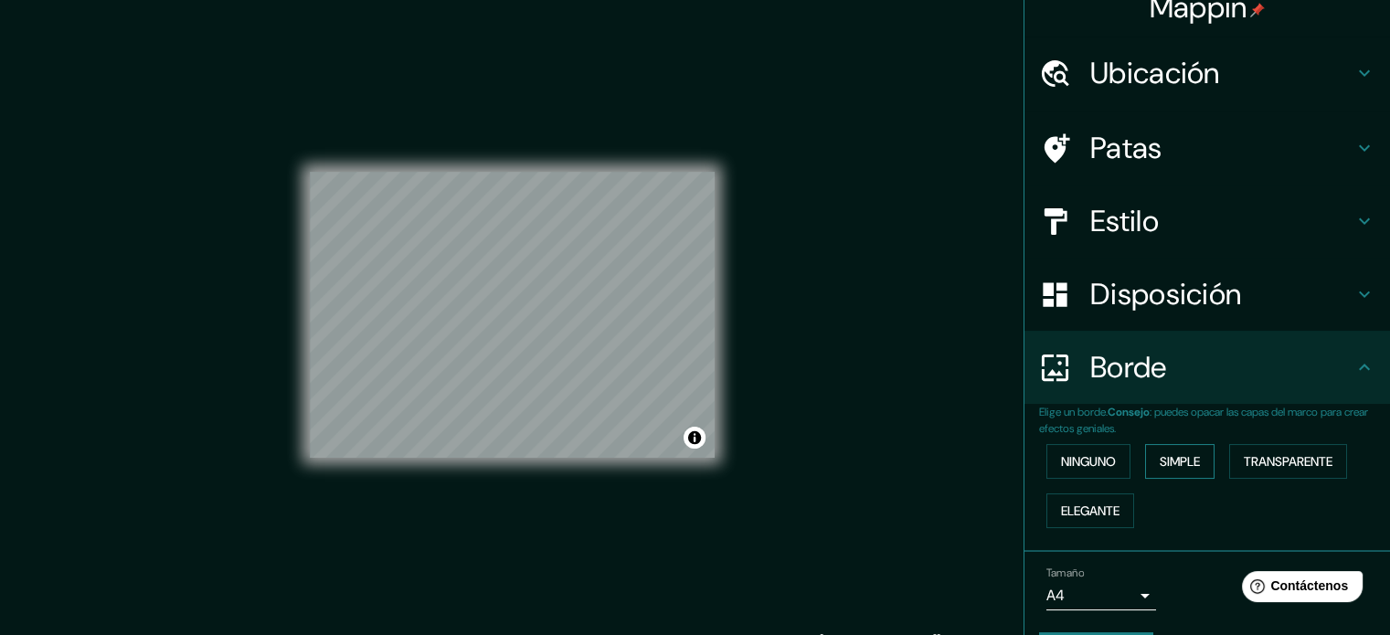
click at [1174, 463] on font "Simple" at bounding box center [1180, 461] width 40 height 16
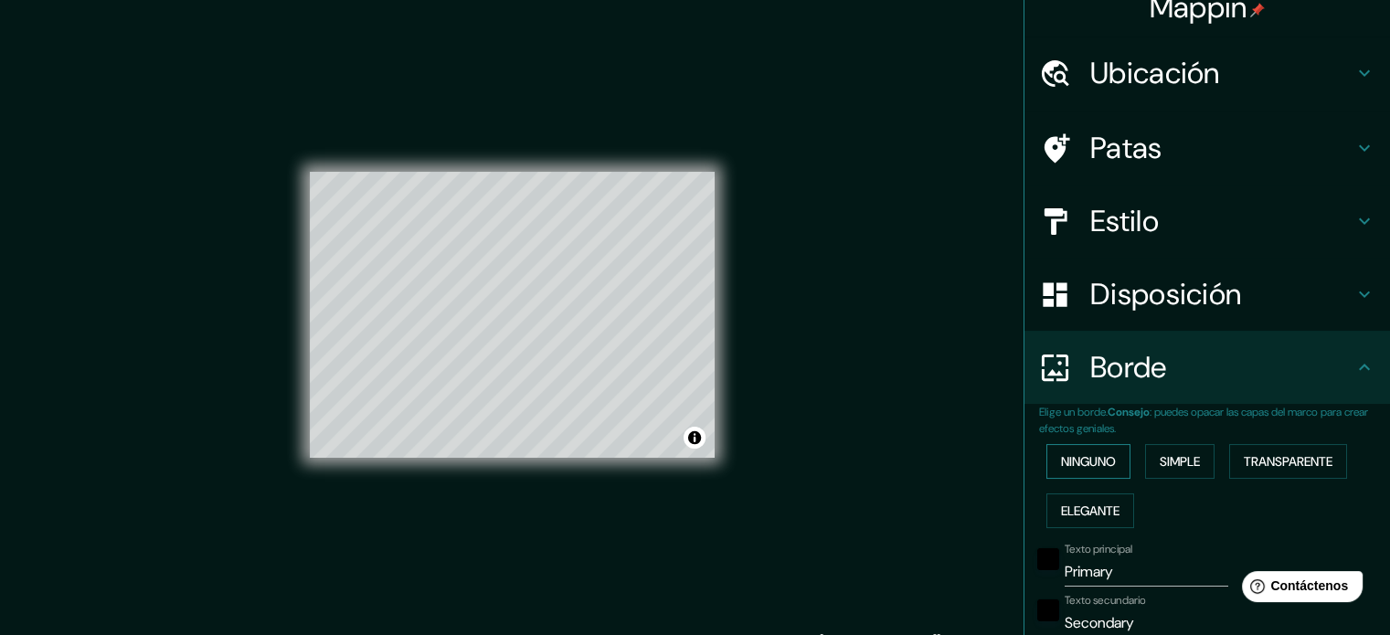
click at [1114, 460] on button "Ninguno" at bounding box center [1089, 461] width 84 height 35
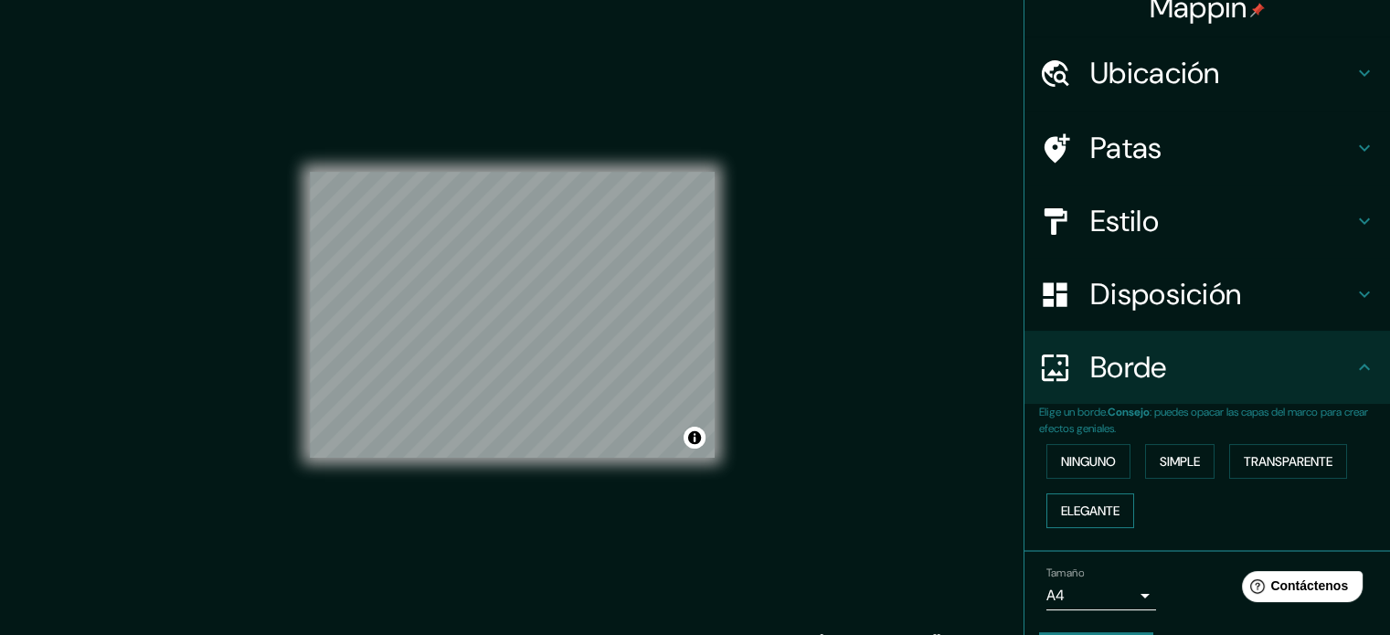
click at [1096, 504] on font "Elegante" at bounding box center [1090, 511] width 59 height 16
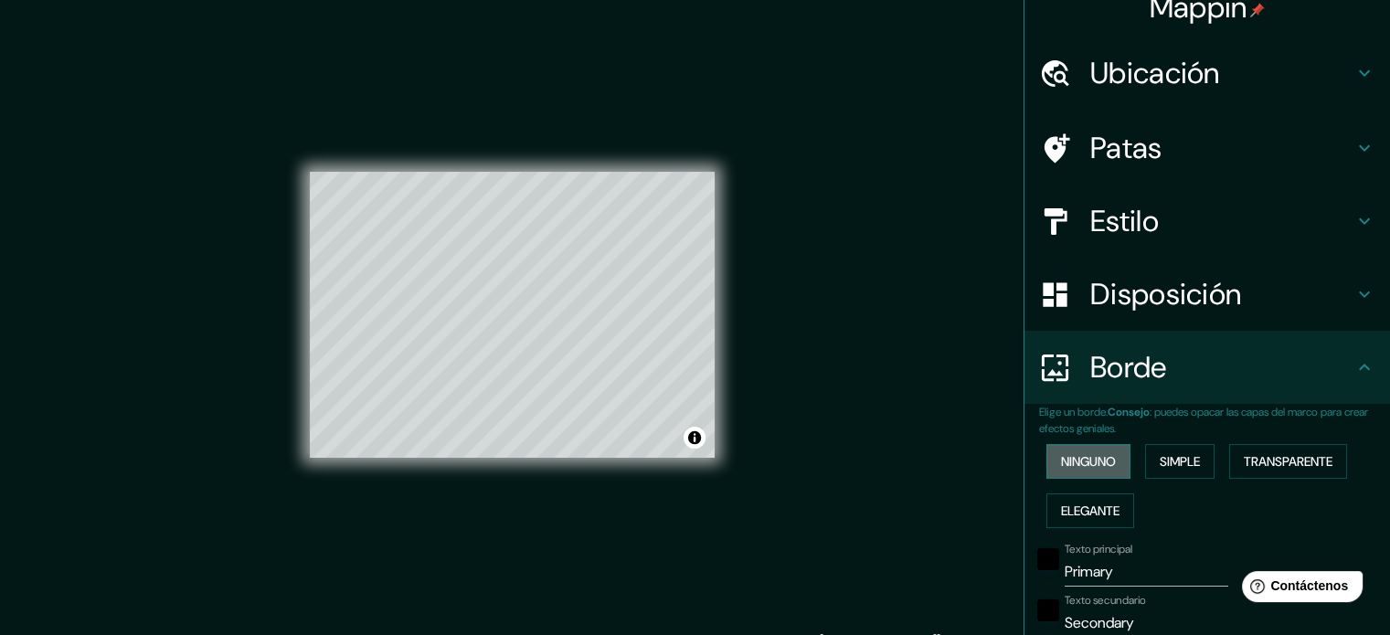
click at [1089, 467] on font "Ninguno" at bounding box center [1088, 461] width 55 height 16
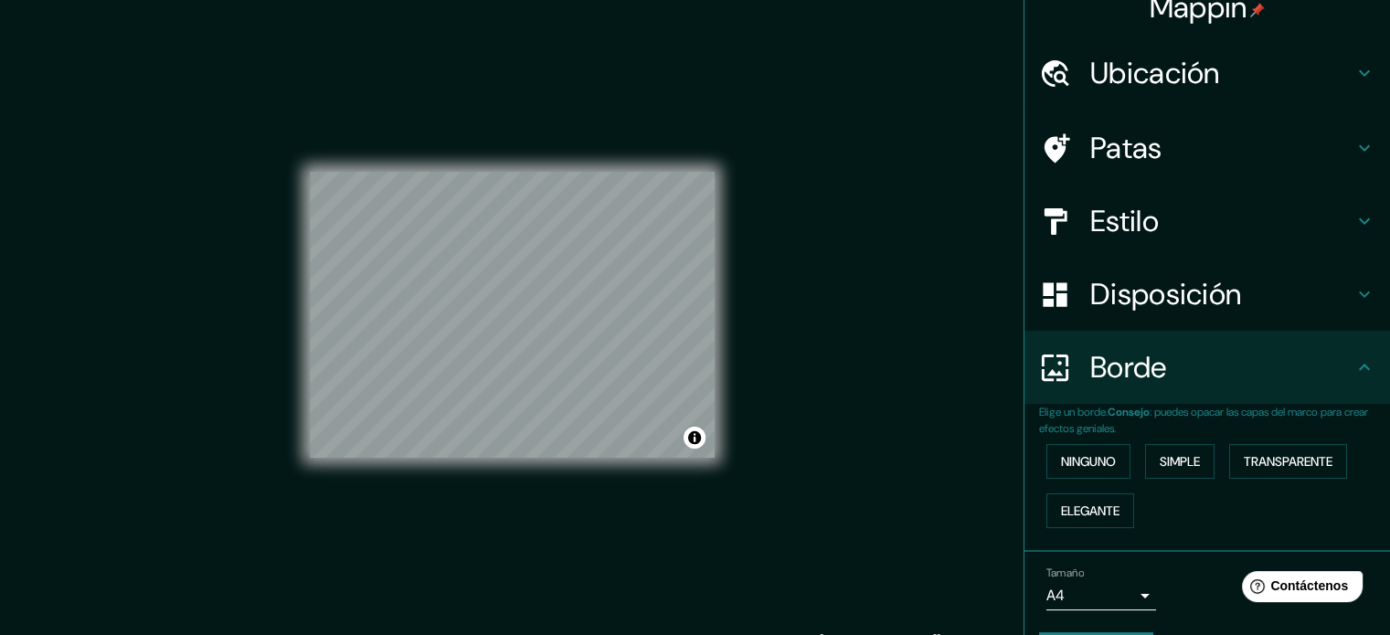
scroll to position [73, 0]
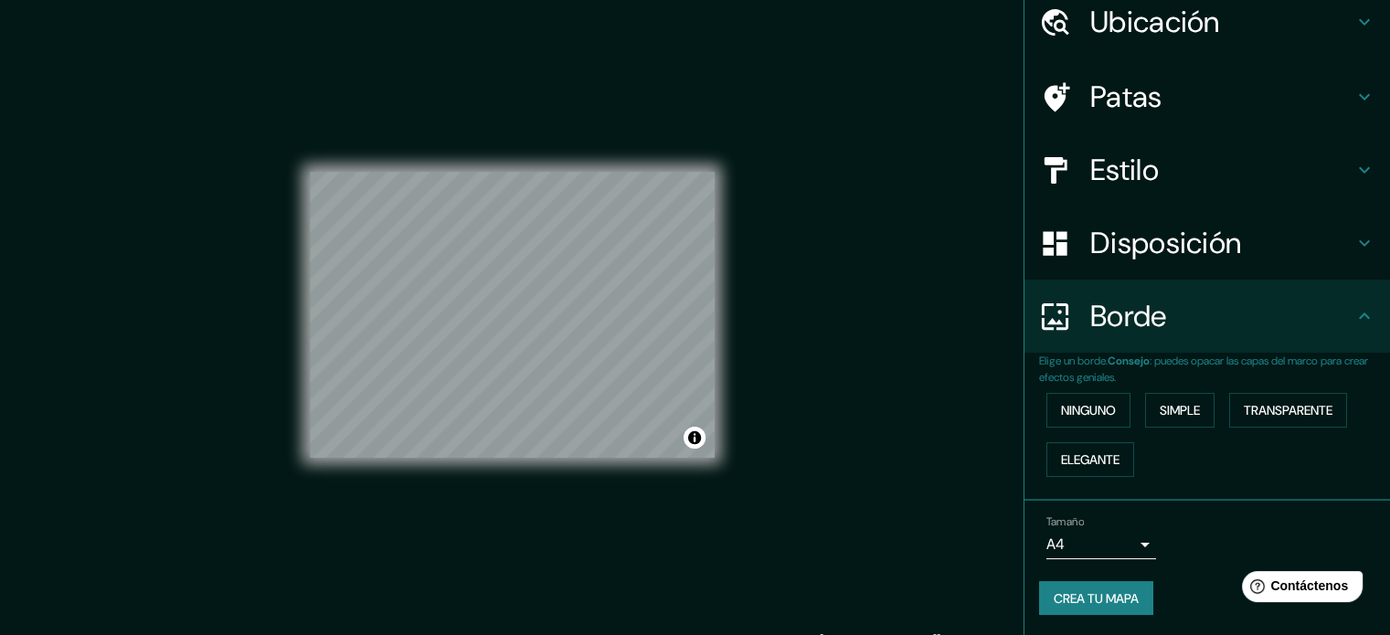
click at [1102, 591] on font "Crea tu mapa" at bounding box center [1096, 599] width 85 height 16
click at [1097, 595] on font "Crea tu mapa" at bounding box center [1096, 599] width 85 height 16
click at [1098, 411] on font "Ninguno" at bounding box center [1088, 410] width 55 height 16
click at [1101, 412] on font "Ninguno" at bounding box center [1088, 410] width 55 height 16
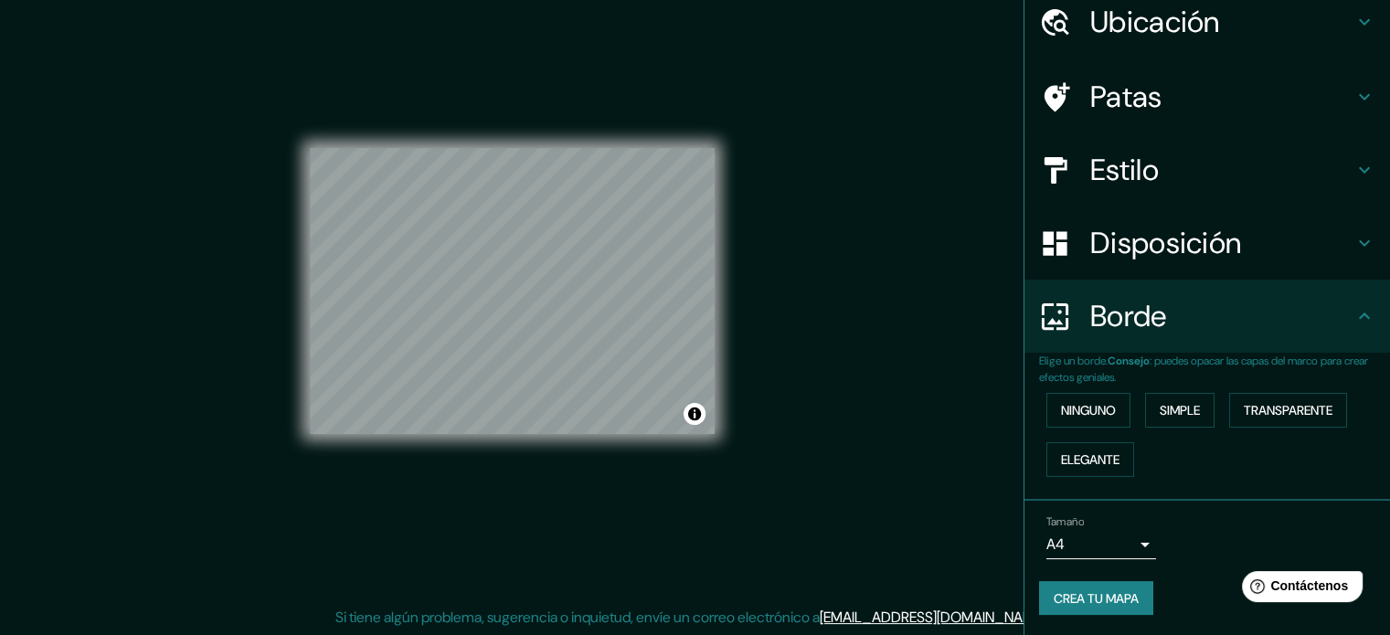
click at [1087, 537] on body "Mappin Ubicación Paseo De Las Villas, [GEOGRAPHIC_DATA][PERSON_NAME], [GEOGRAPH…" at bounding box center [695, 293] width 1390 height 635
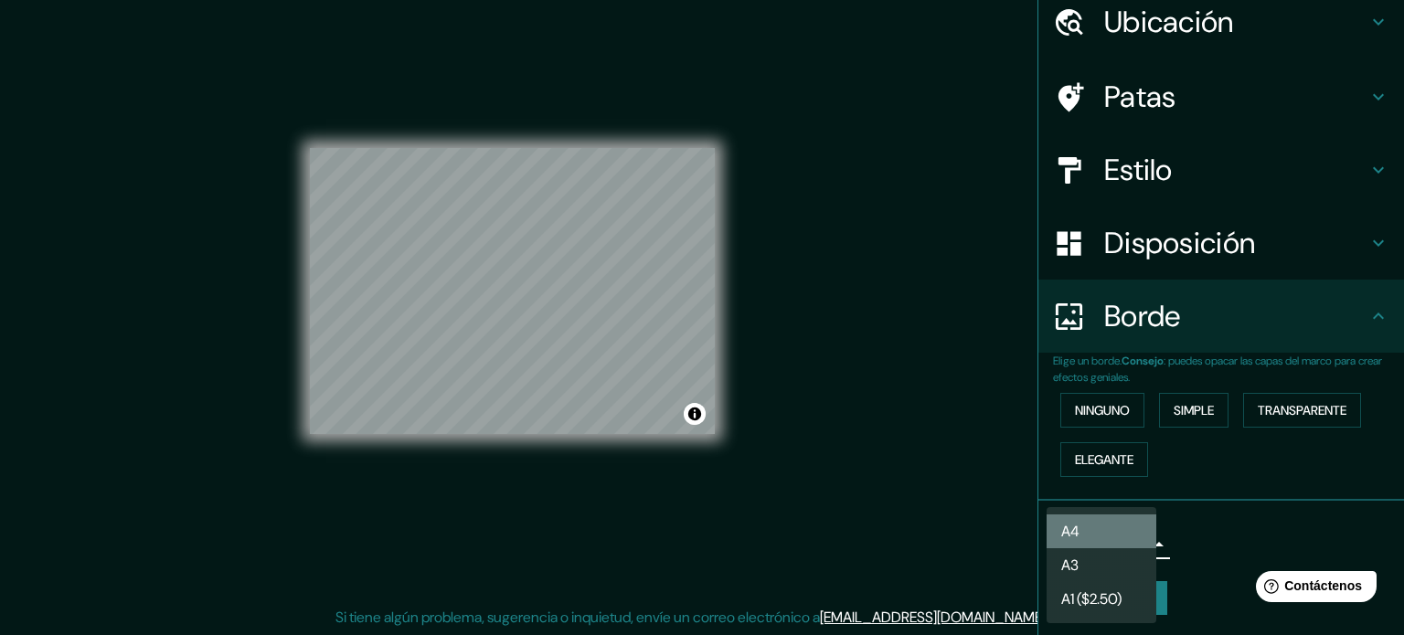
click at [1126, 538] on li "A4" at bounding box center [1102, 532] width 110 height 34
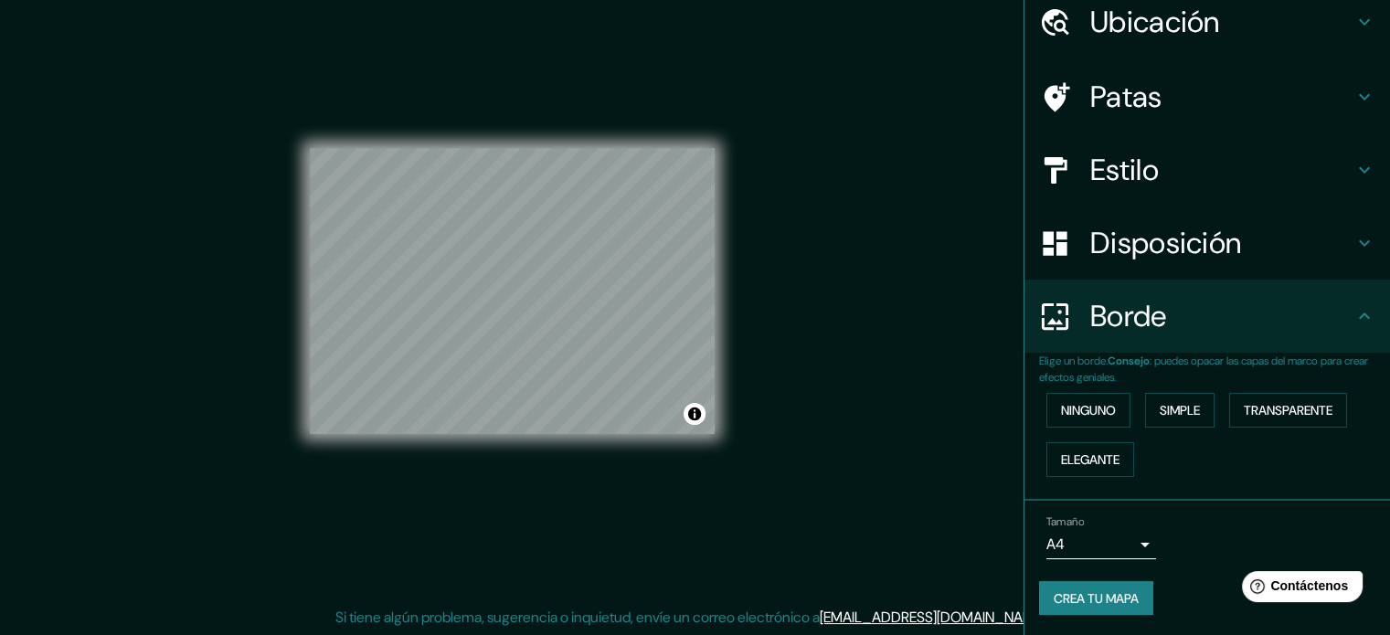
click at [803, 300] on div "Mappin Ubicación Paseo De Las Villas, [GEOGRAPHIC_DATA][PERSON_NAME], [GEOGRAPH…" at bounding box center [695, 306] width 1390 height 660
